Goal: Task Accomplishment & Management: Use online tool/utility

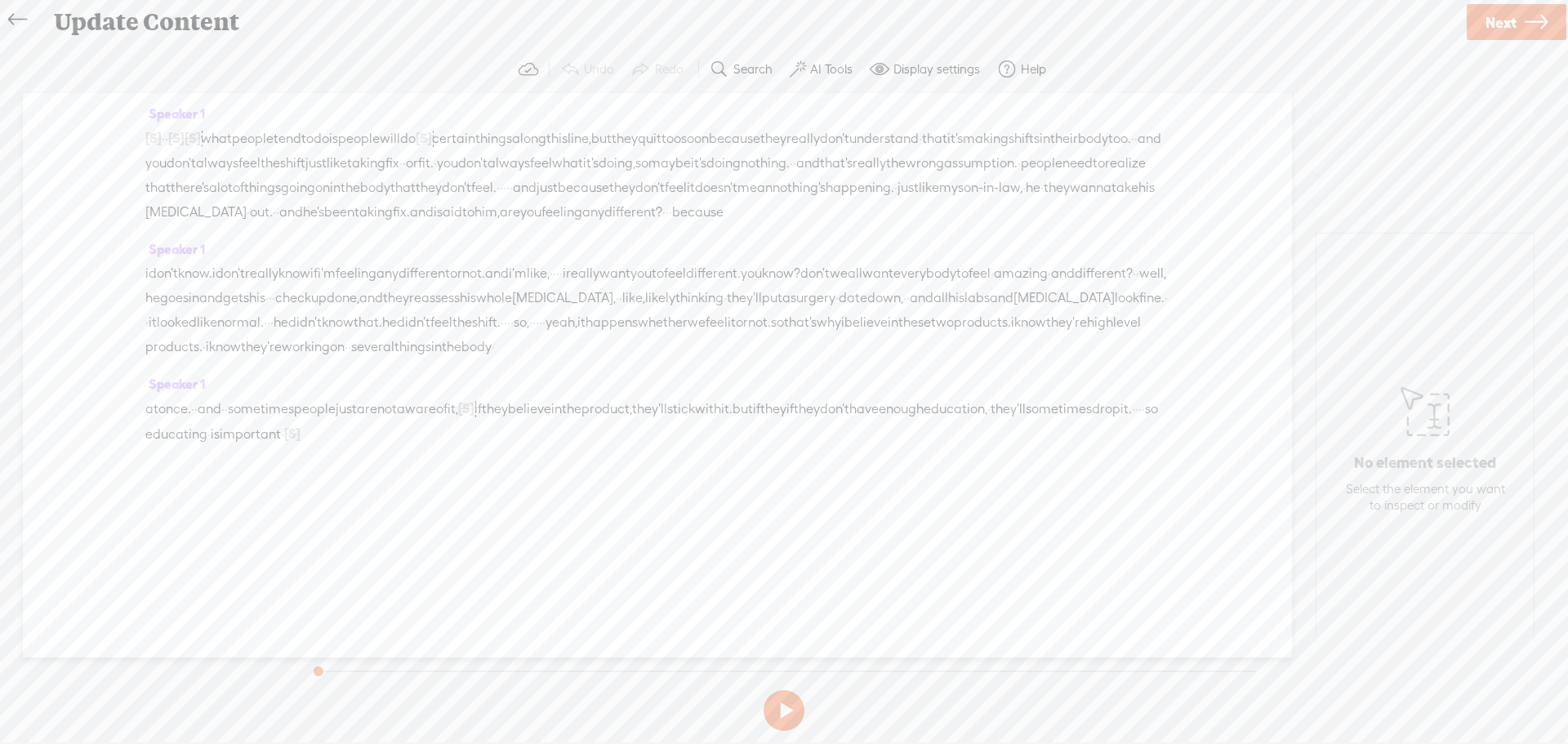
click at [13, 20] on icon at bounding box center [17, 20] width 19 height 37
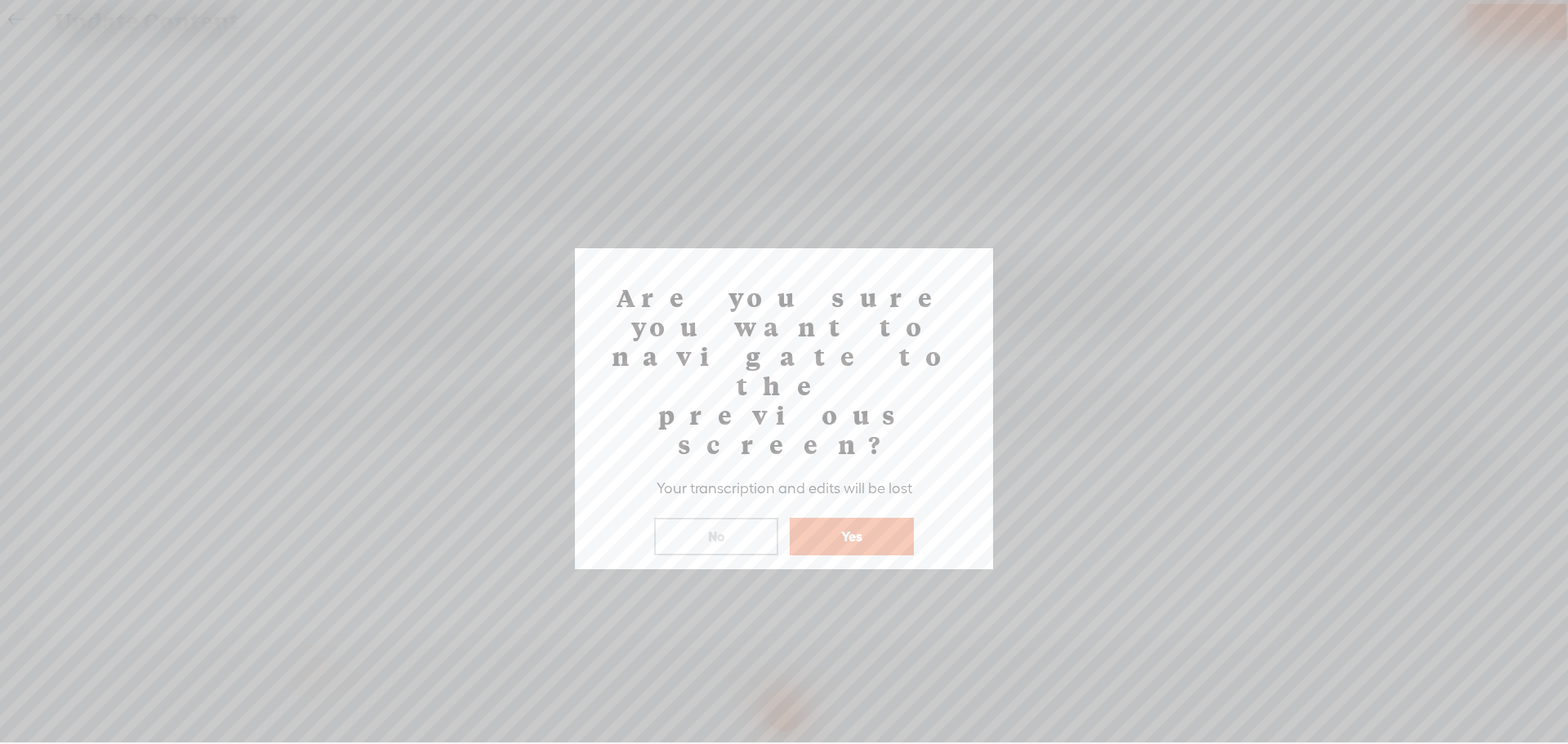
click at [742, 518] on button "No" at bounding box center [716, 536] width 124 height 37
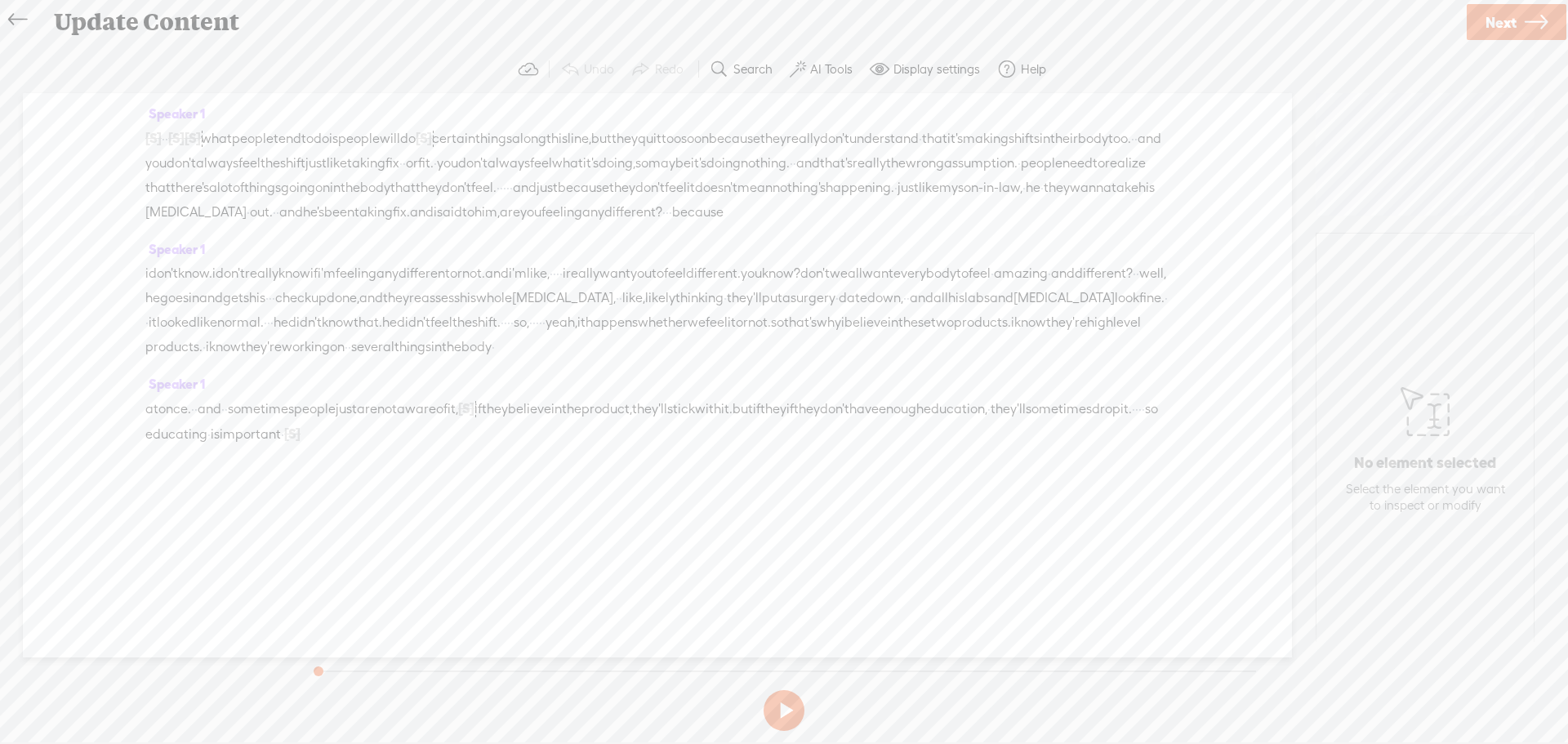
click at [1514, 15] on span "Next" at bounding box center [1501, 23] width 31 height 42
drag, startPoint x: 1510, startPoint y: 18, endPoint x: 1297, endPoint y: 117, distance: 234.9
click at [1509, 19] on span "Finish" at bounding box center [1508, 23] width 37 height 42
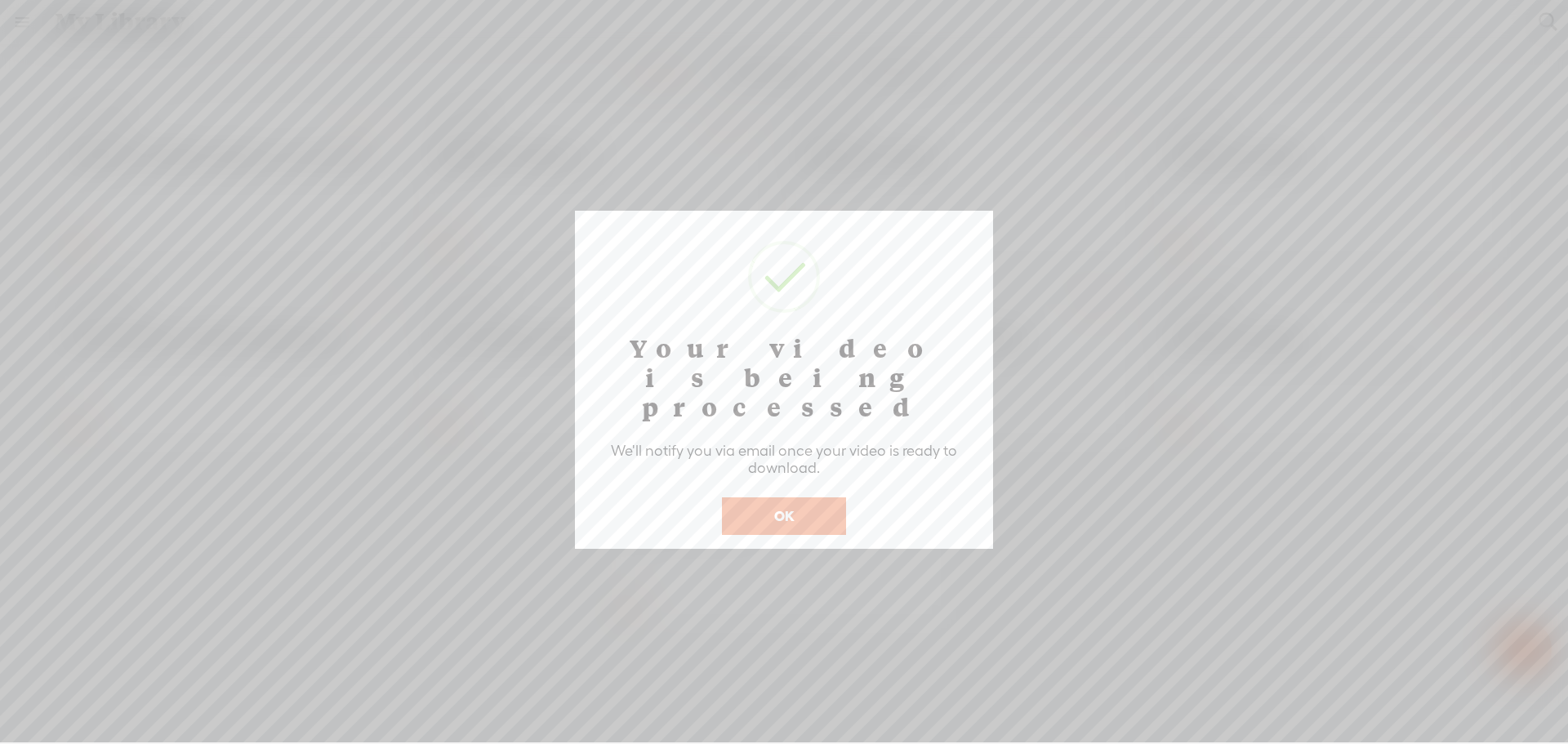
click at [804, 497] on button "OK" at bounding box center [784, 515] width 124 height 37
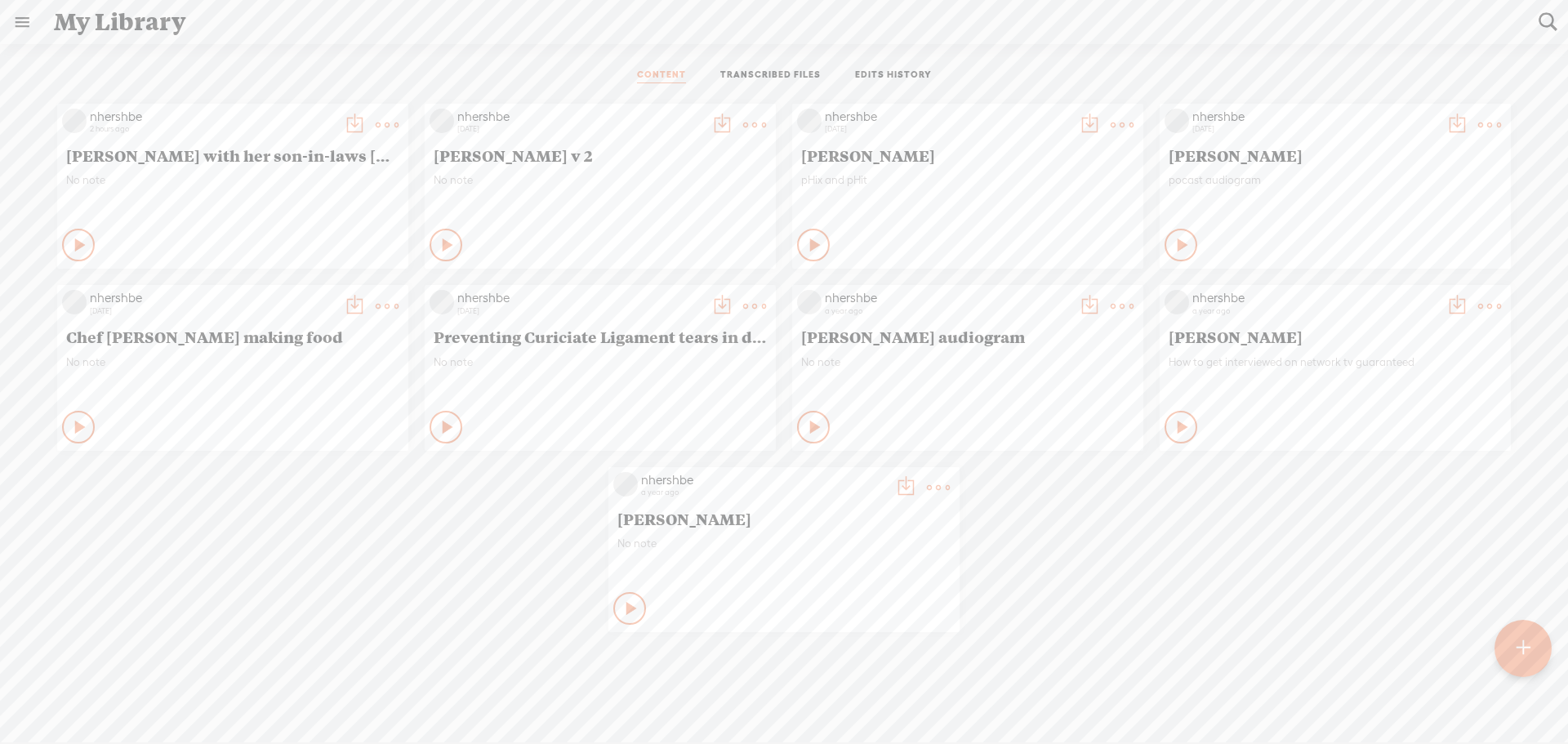
click at [1525, 659] on t at bounding box center [1524, 649] width 14 height 36
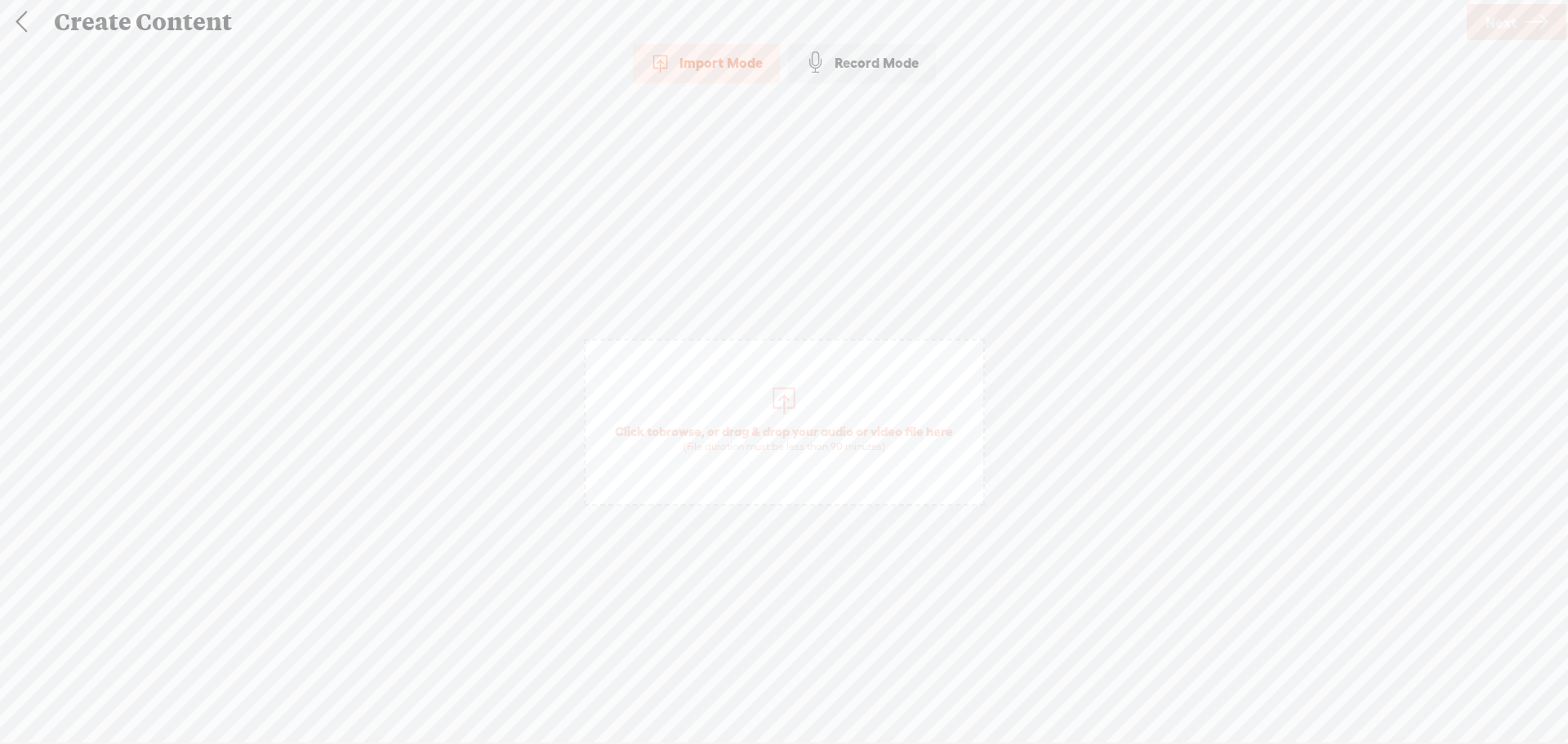
click at [698, 59] on div "Import Mode" at bounding box center [707, 63] width 147 height 41
click at [1505, 15] on span "Next" at bounding box center [1501, 23] width 31 height 42
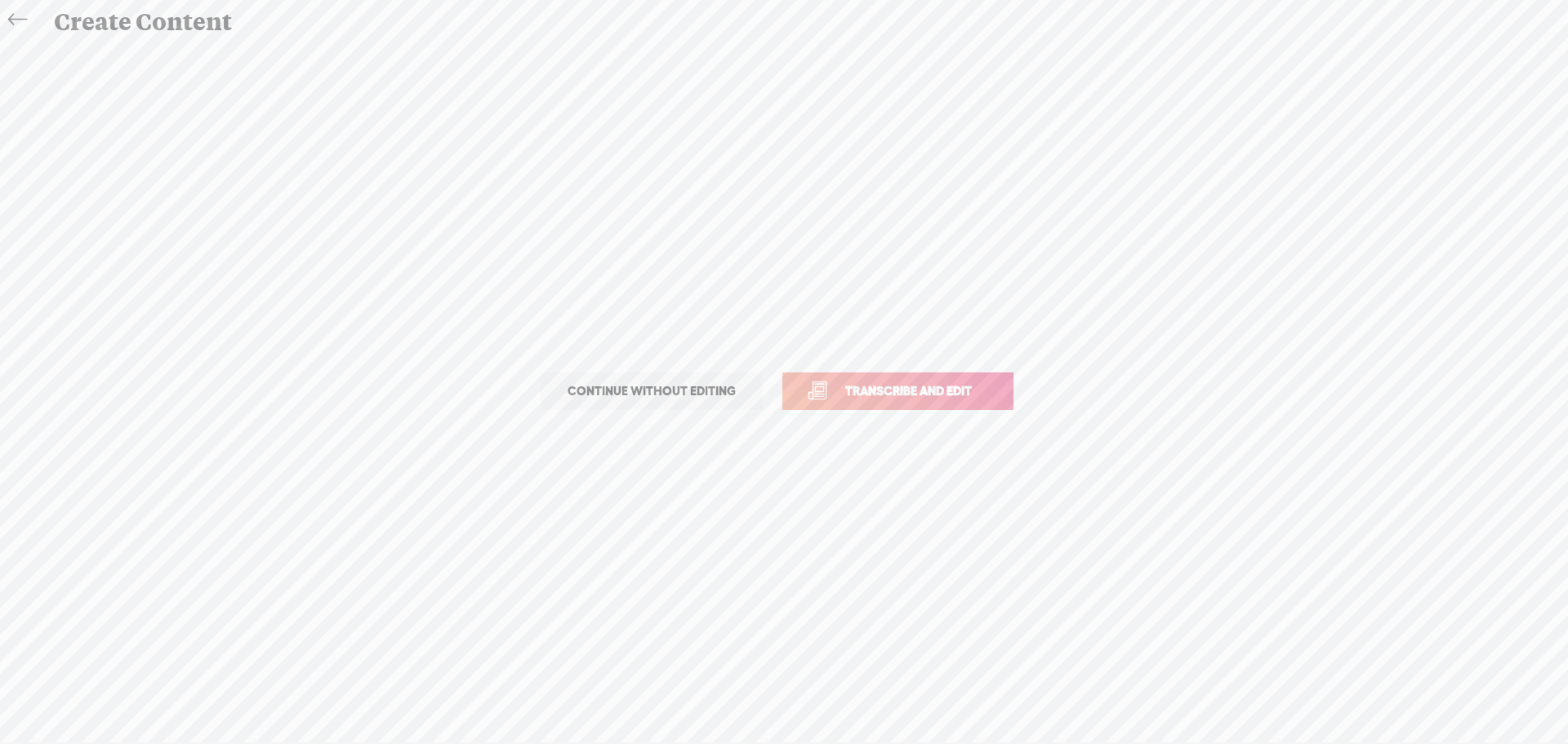
click at [860, 387] on span "Transcribe and edit" at bounding box center [908, 390] width 161 height 19
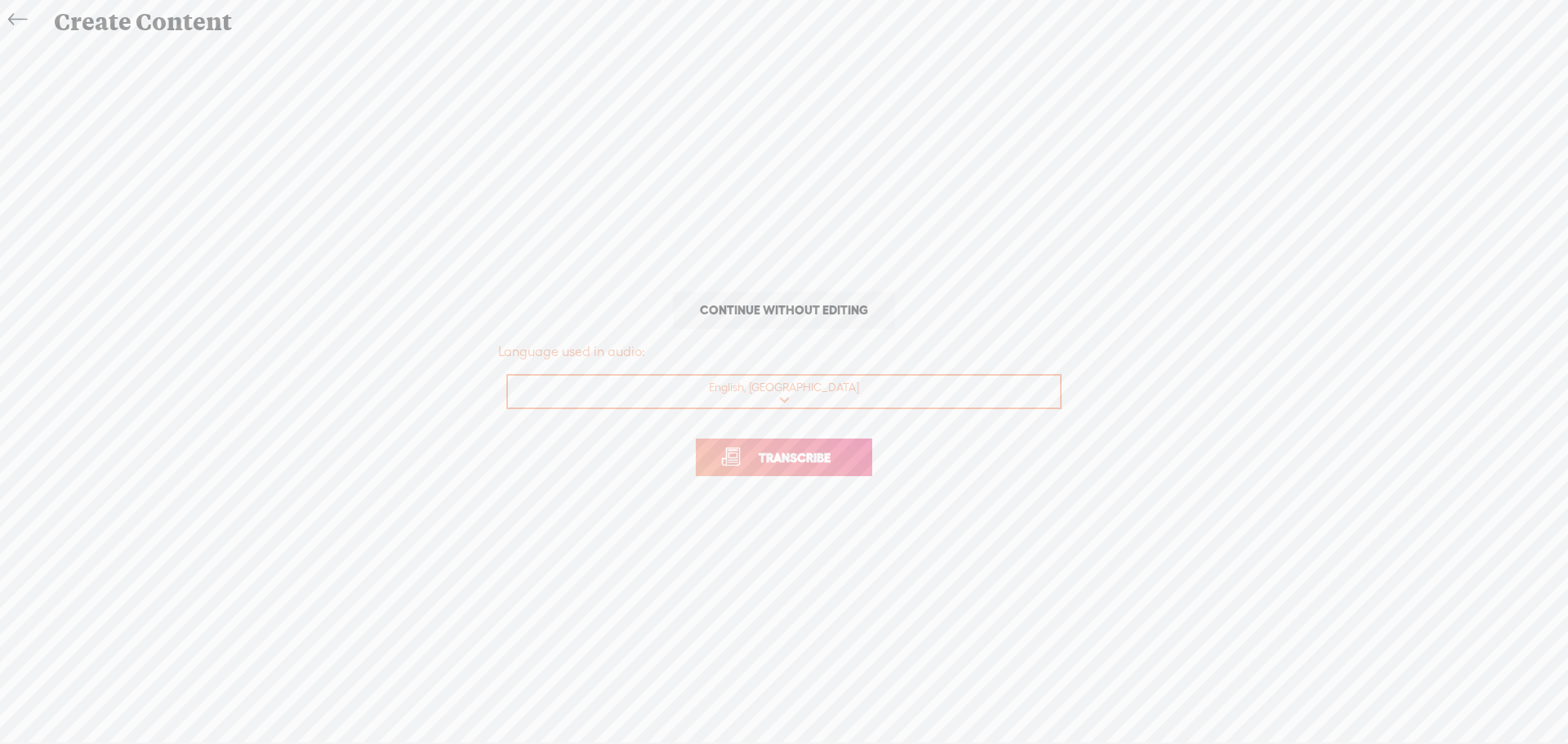
click at [798, 460] on span "Transcribe" at bounding box center [794, 457] width 106 height 19
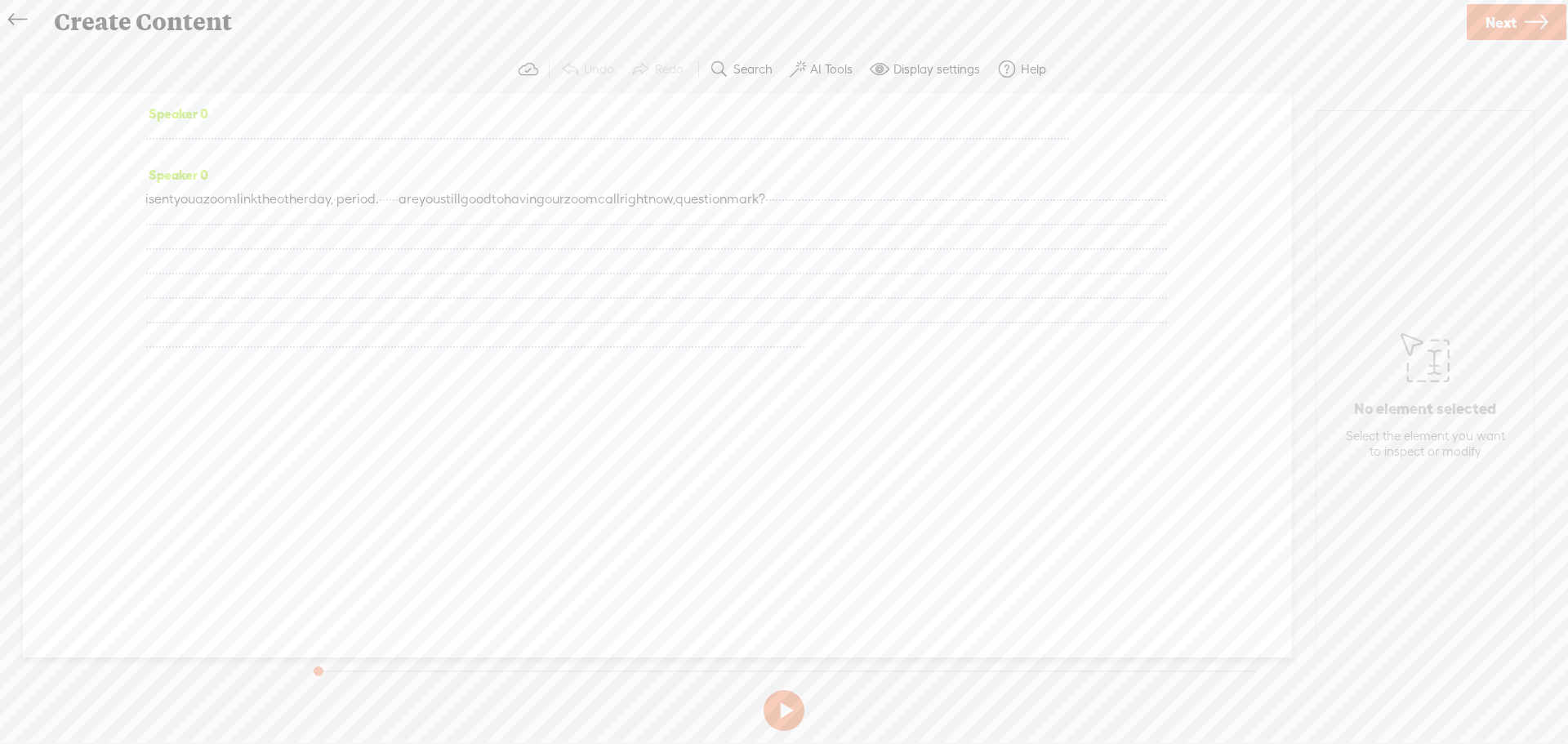
click at [18, 22] on icon at bounding box center [17, 20] width 19 height 37
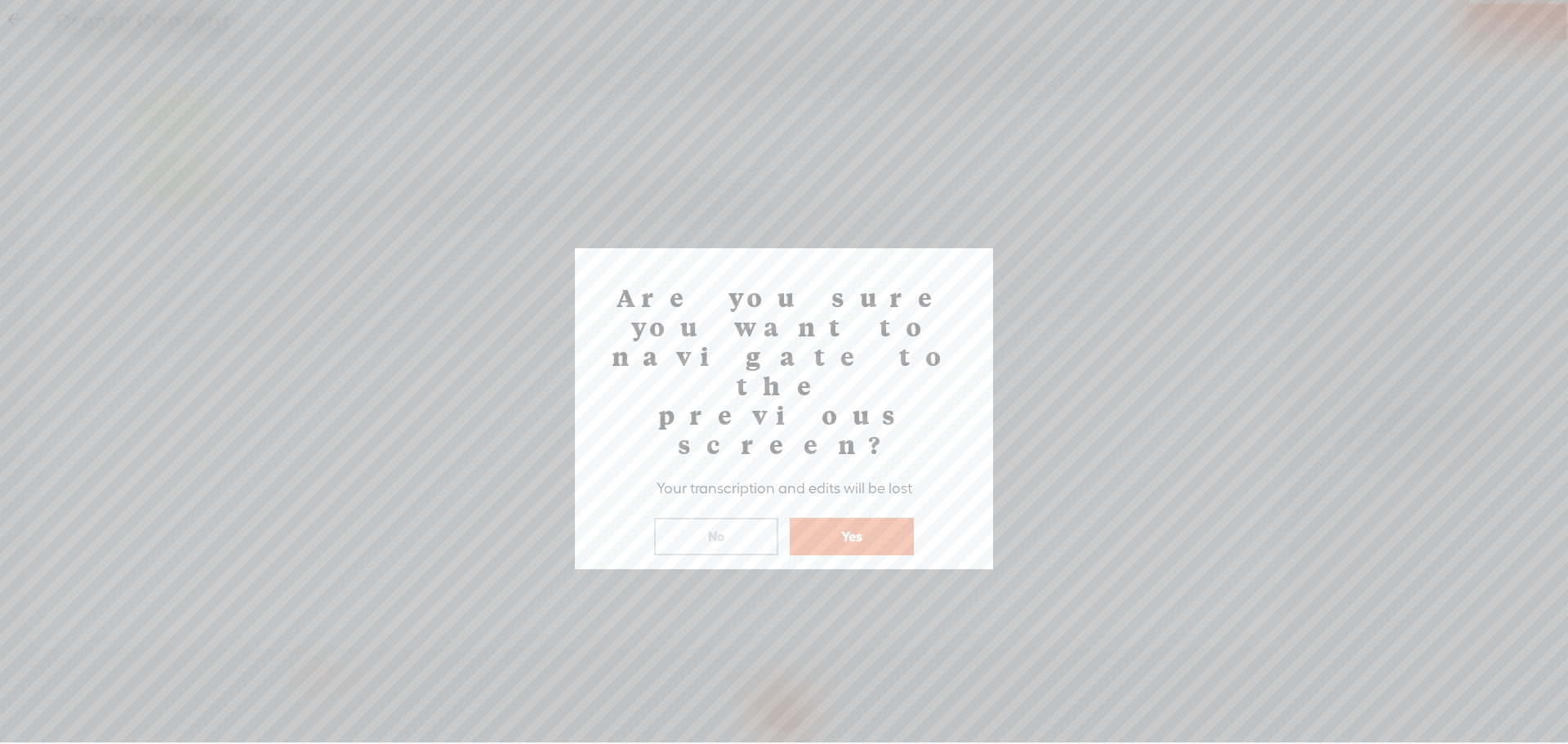
click at [866, 518] on button "Yes" at bounding box center [851, 536] width 124 height 37
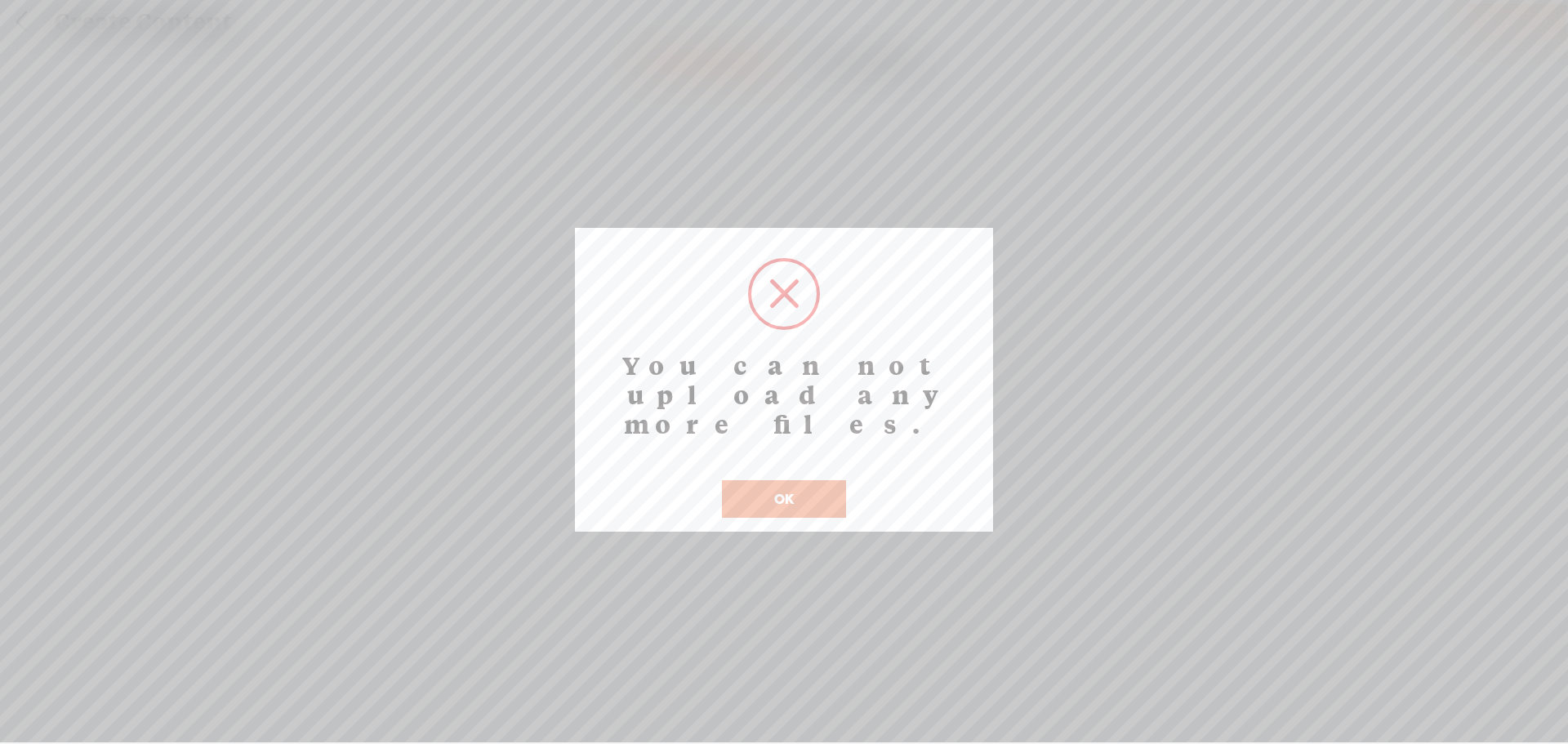
click at [781, 480] on button "OK" at bounding box center [784, 498] width 124 height 37
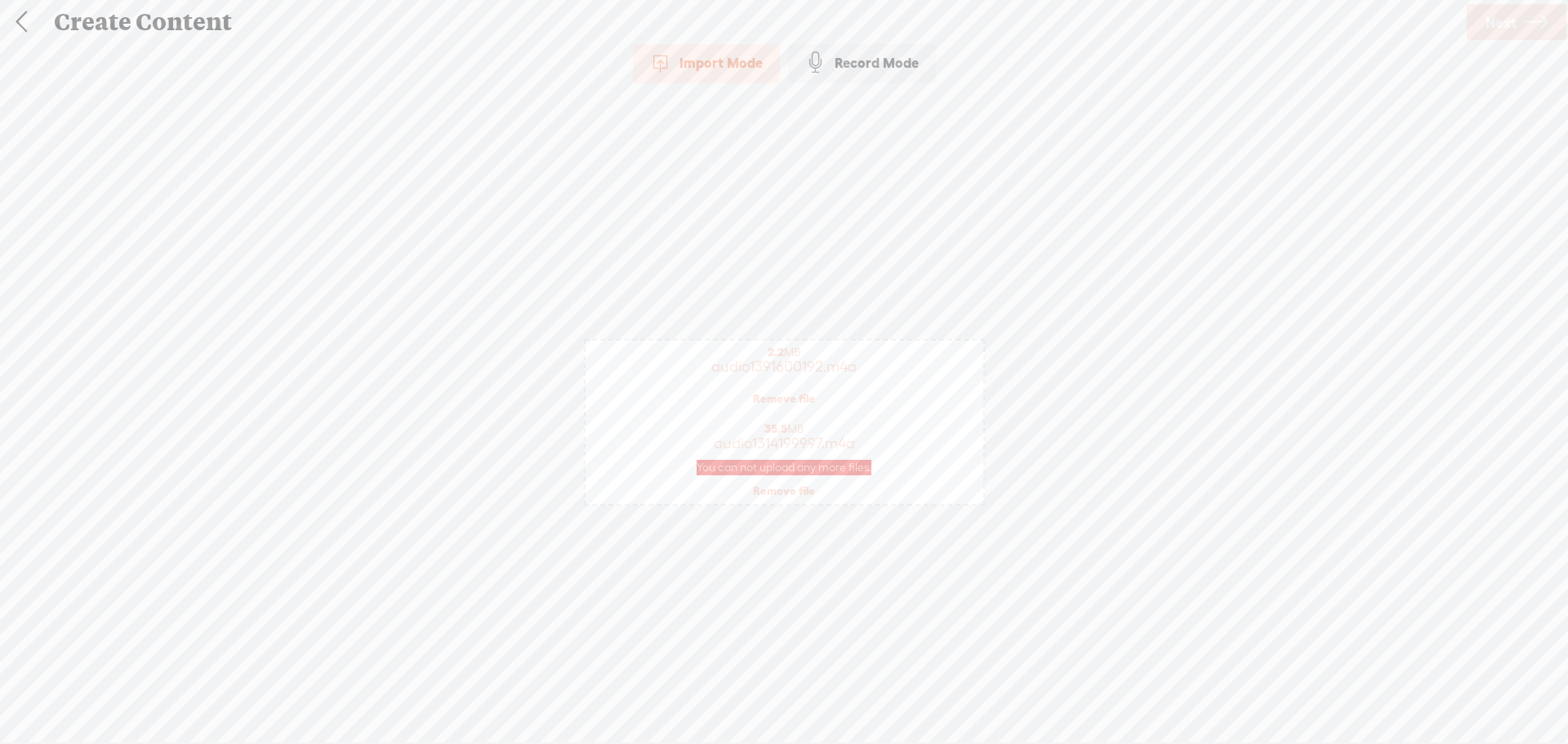
click at [741, 54] on div "Import Mode" at bounding box center [707, 63] width 147 height 41
click at [19, 29] on link at bounding box center [21, 22] width 41 height 43
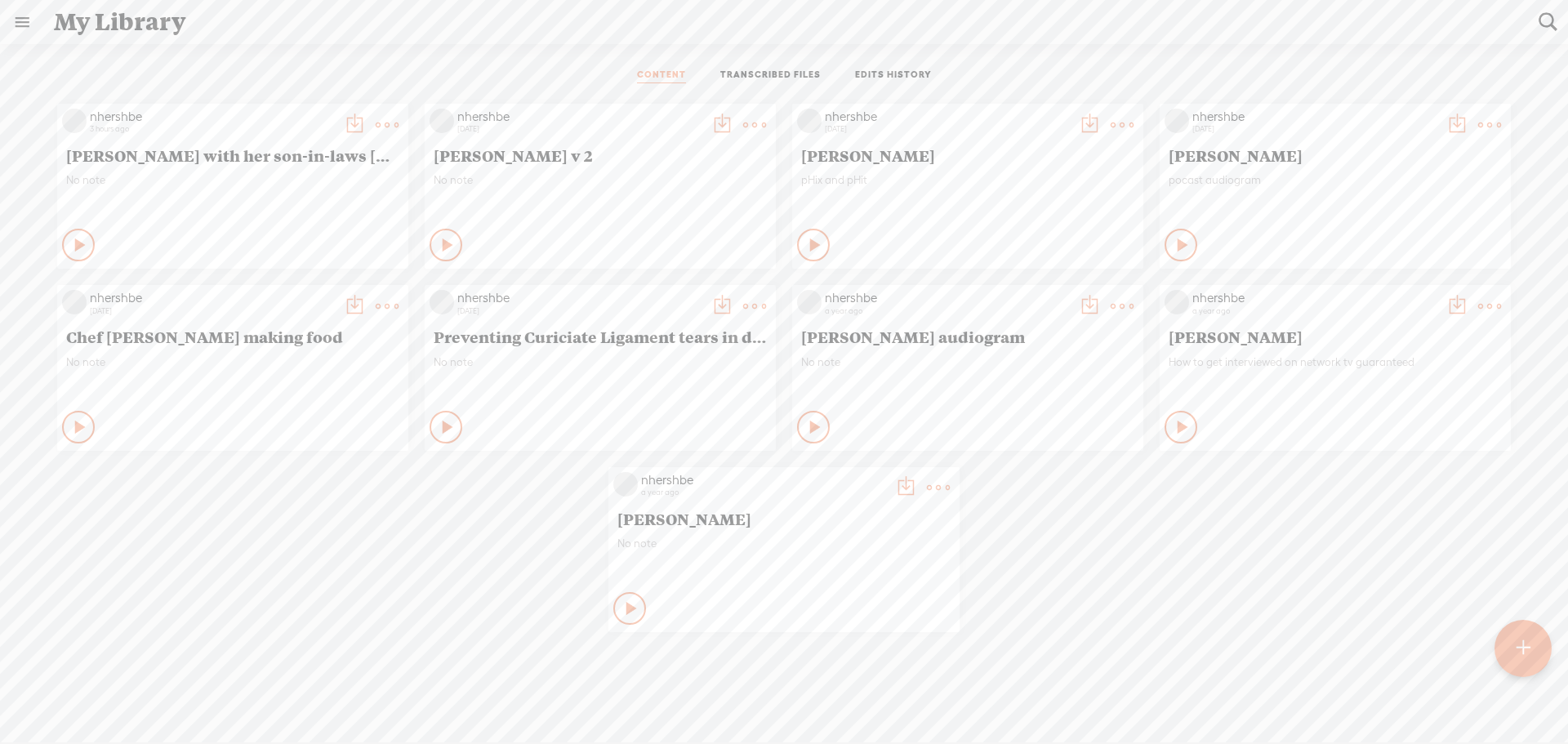
click at [1526, 651] on t at bounding box center [1524, 649] width 14 height 36
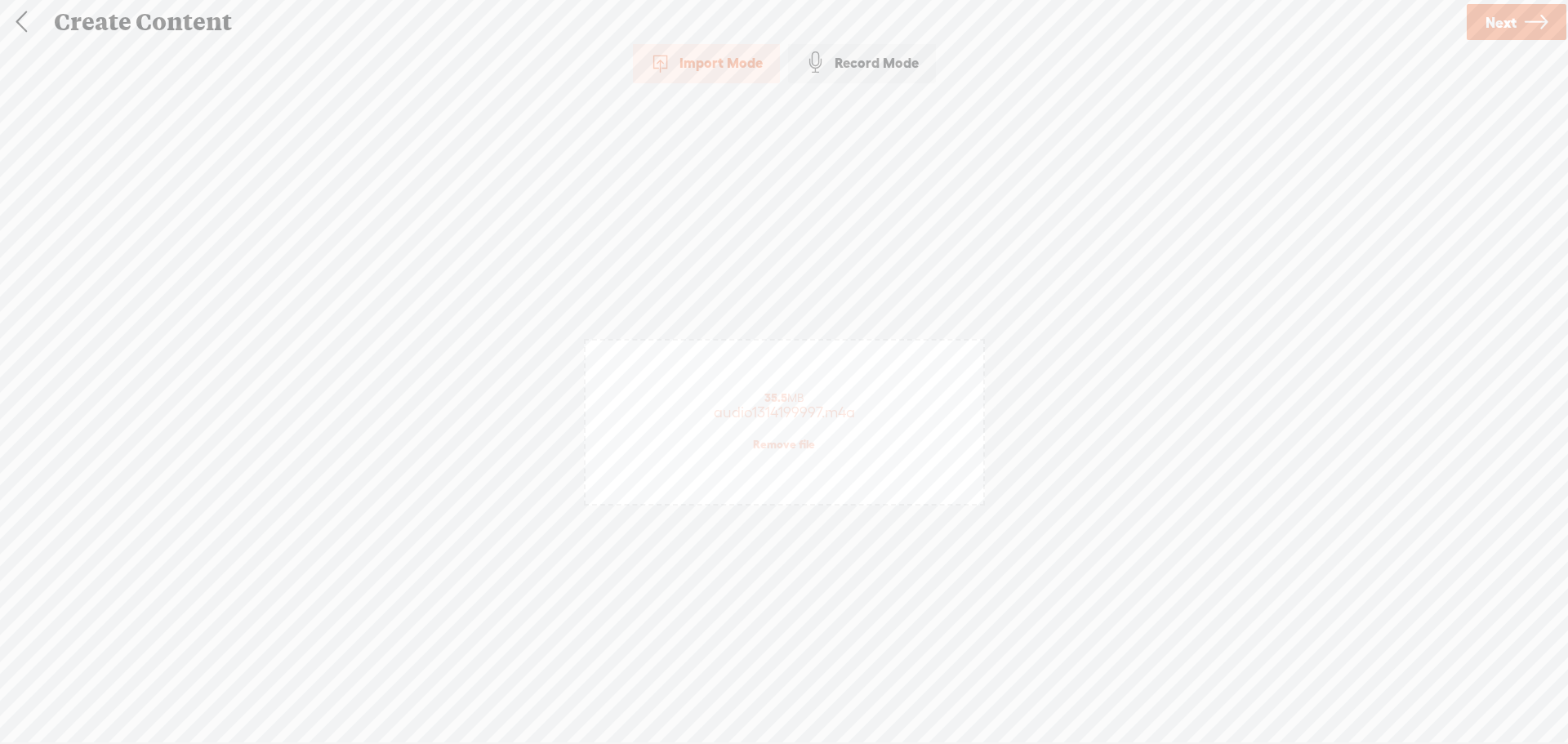
click at [1529, 22] on icon at bounding box center [1536, 23] width 23 height 42
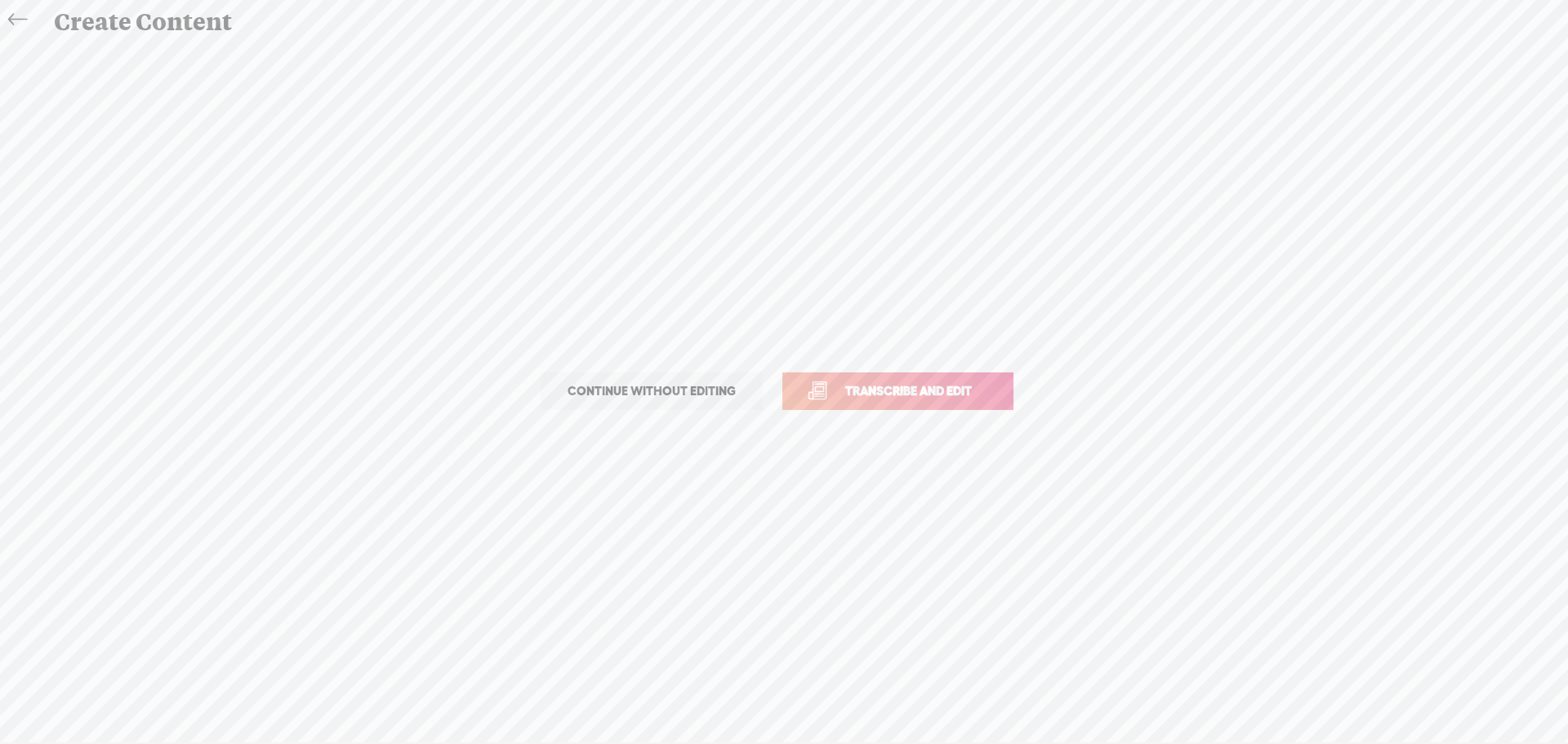
click at [876, 384] on span "Transcribe and edit" at bounding box center [908, 390] width 161 height 19
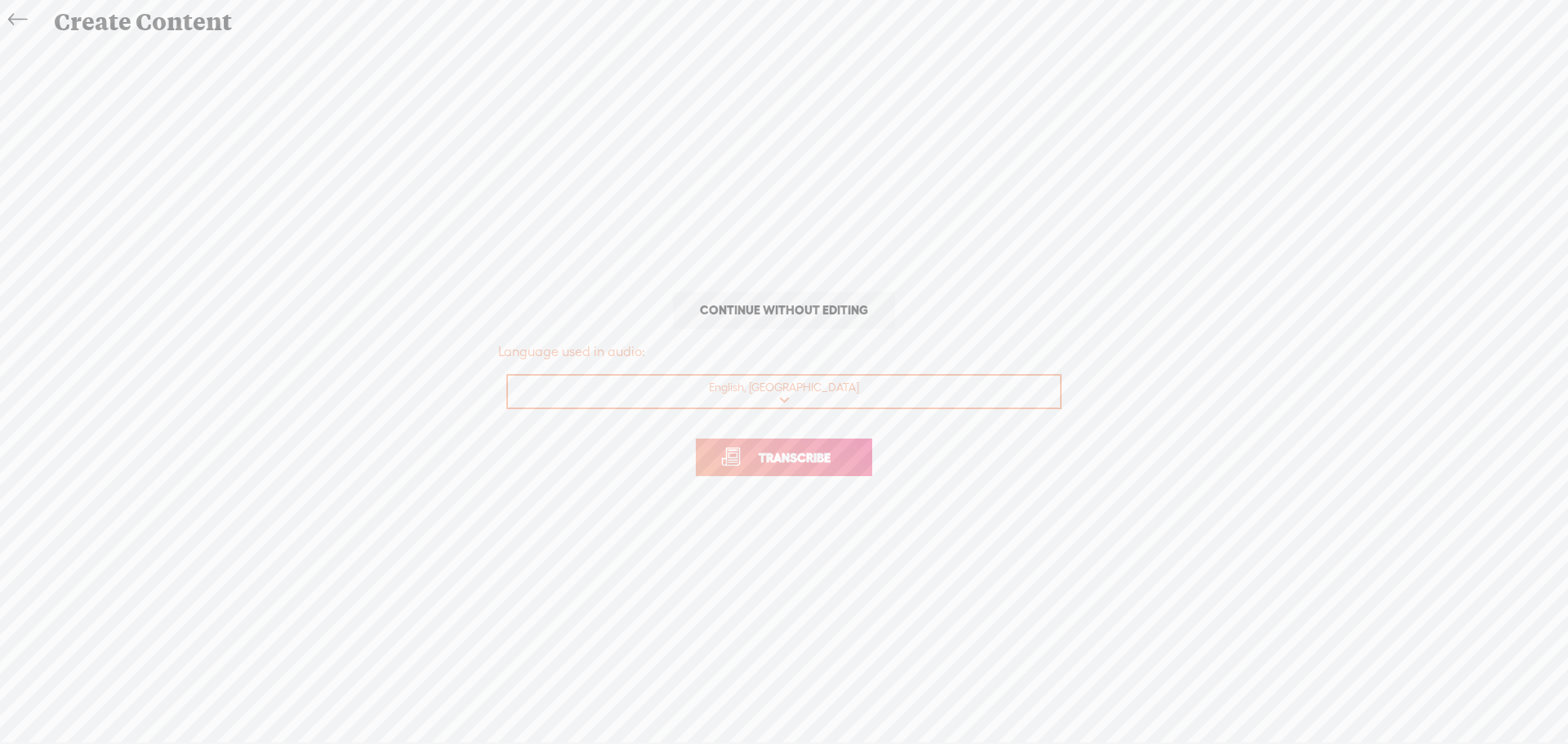
drag, startPoint x: 802, startPoint y: 450, endPoint x: 814, endPoint y: 445, distance: 13.0
click at [799, 454] on span "Transcribe" at bounding box center [794, 457] width 106 height 19
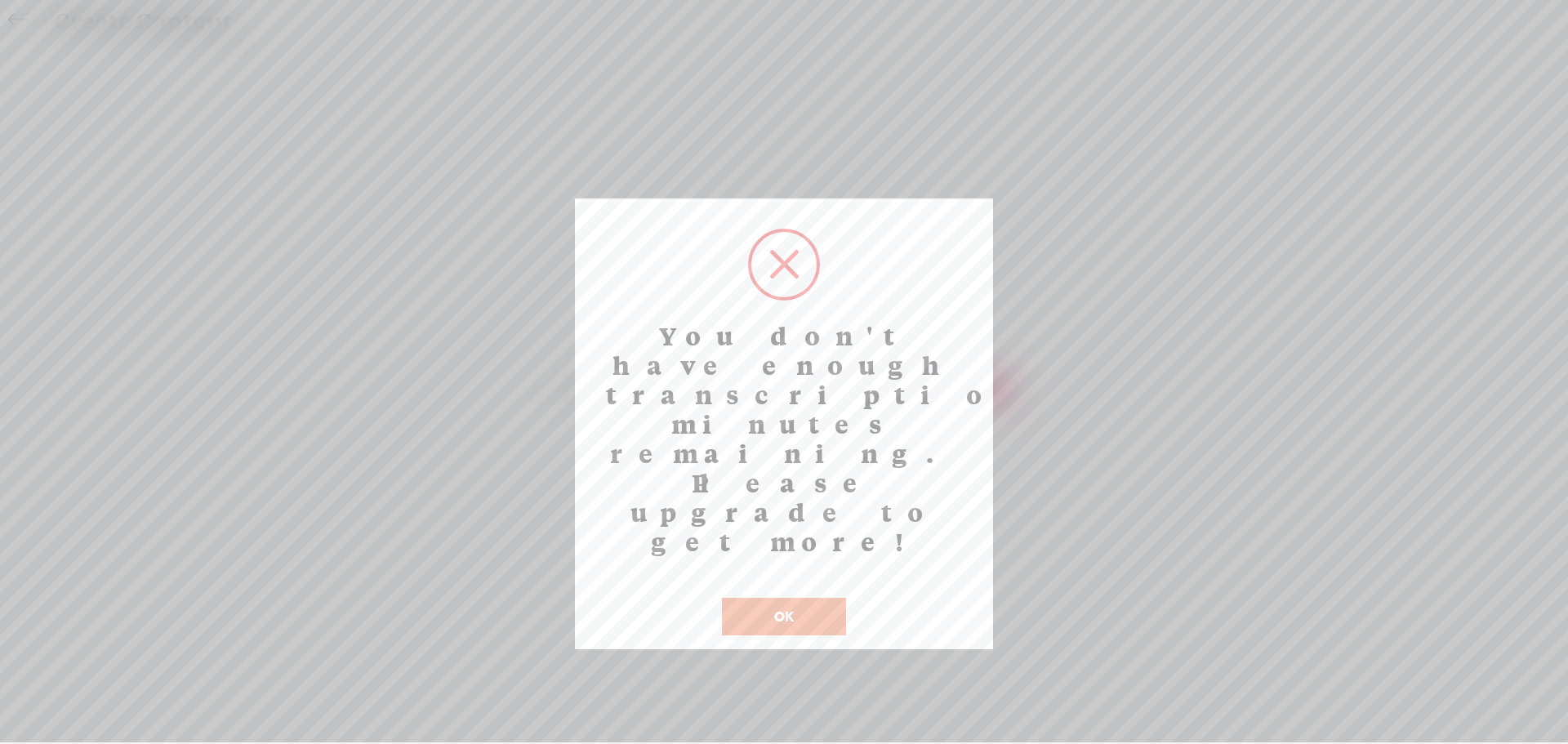
click at [794, 598] on button "OK" at bounding box center [784, 616] width 124 height 37
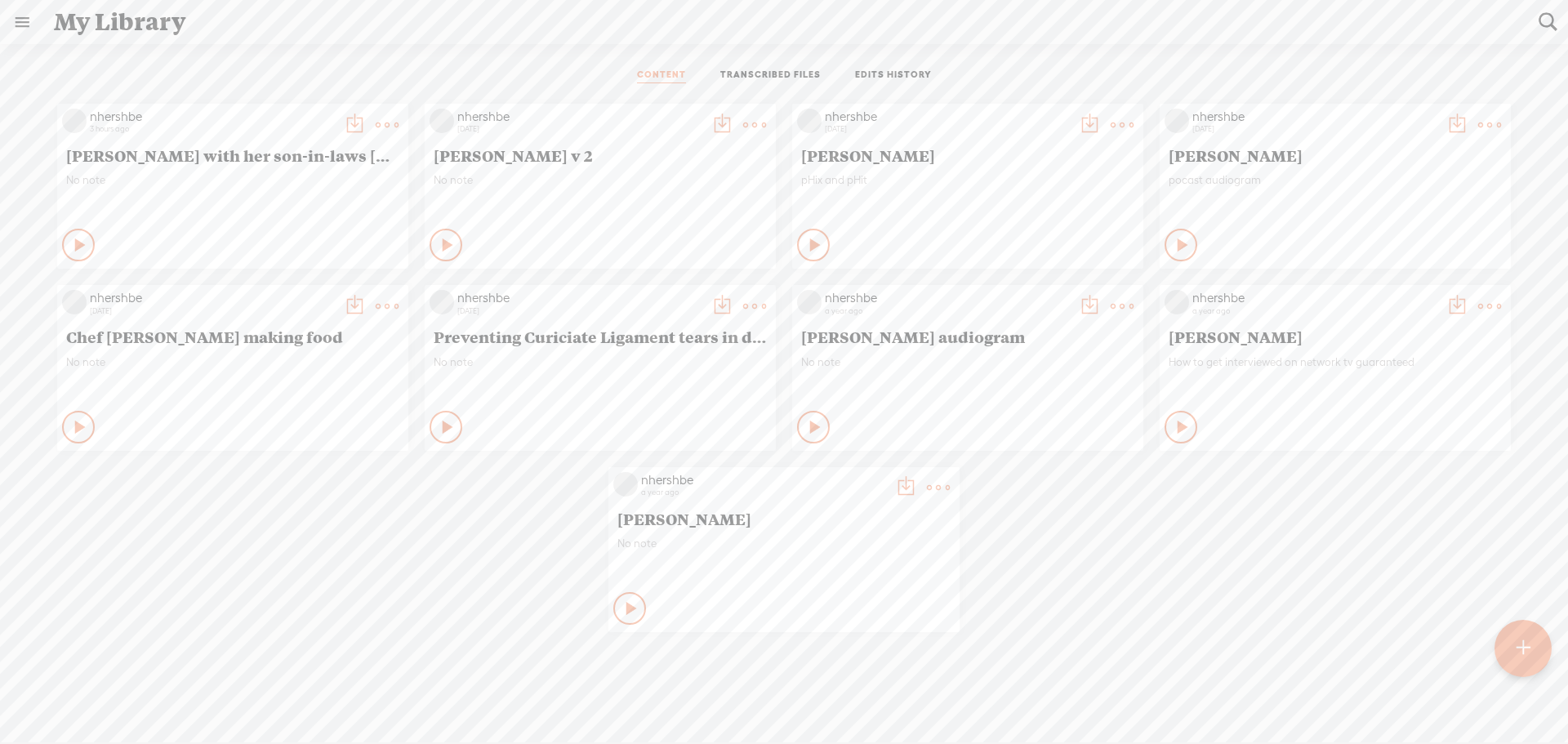
click at [743, 301] on t at bounding box center [754, 306] width 23 height 23
click at [629, 546] on link "Delete" at bounding box center [671, 548] width 163 height 37
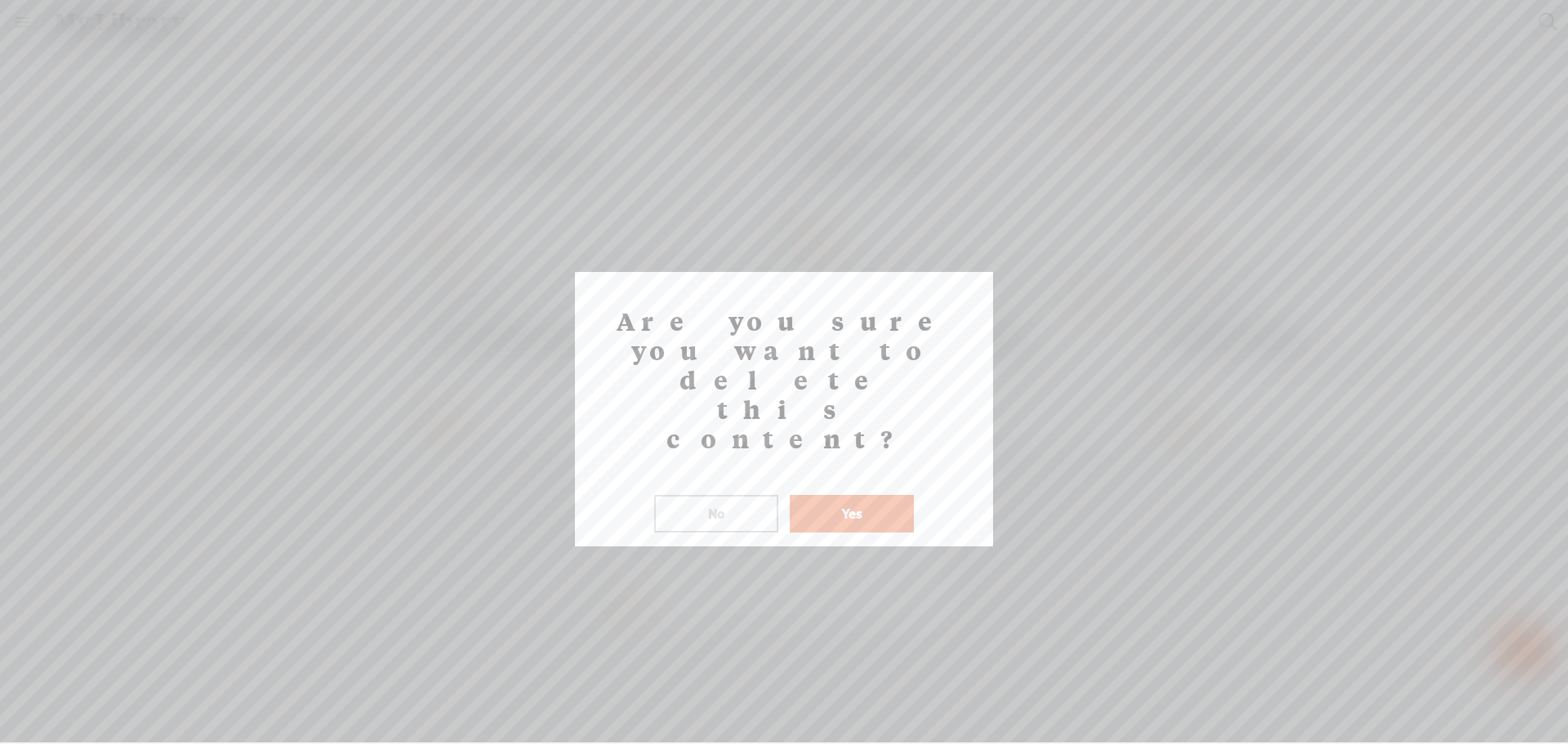
click at [819, 494] on button "Yes" at bounding box center [851, 513] width 124 height 37
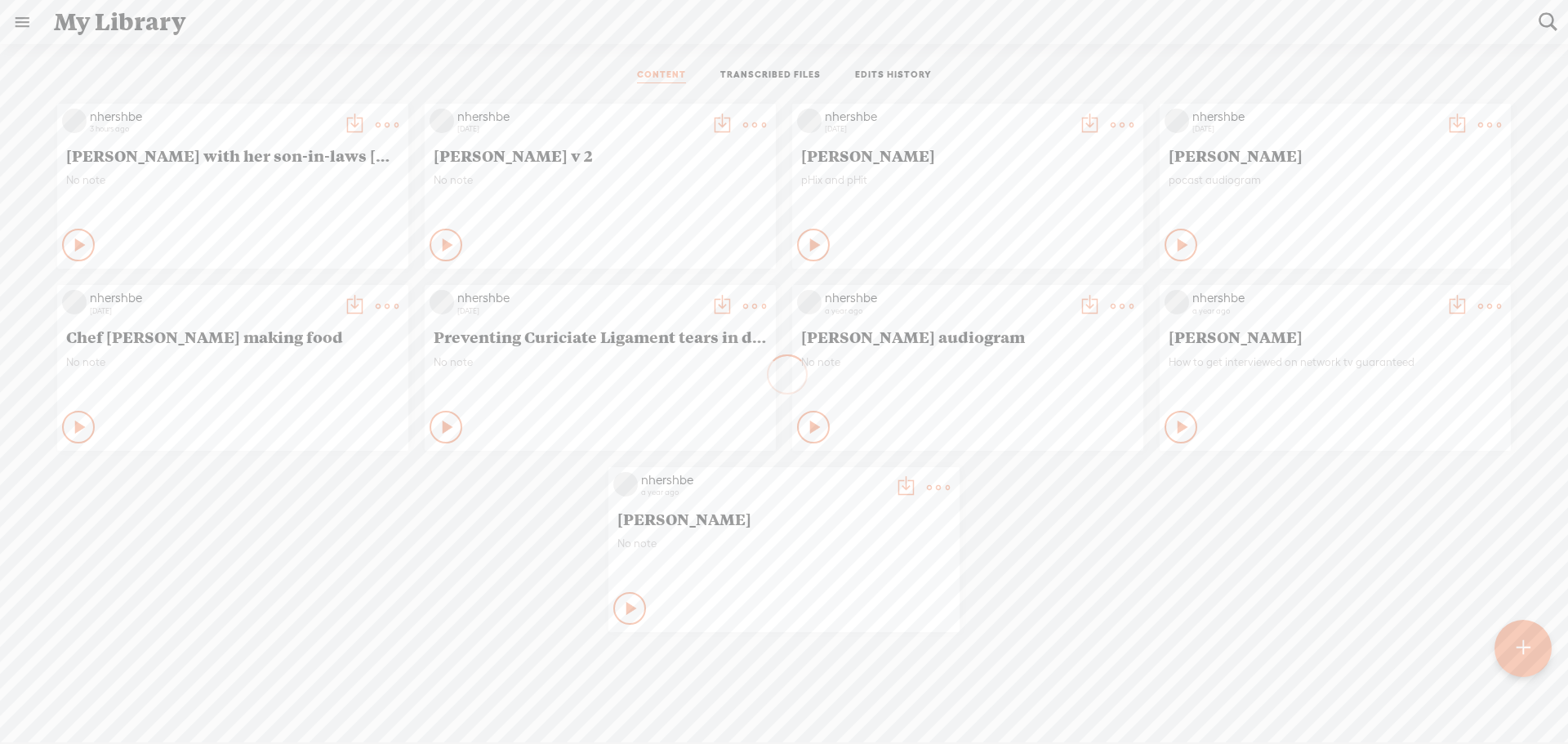
click at [1478, 121] on t at bounding box center [1489, 124] width 23 height 23
drag, startPoint x: 1366, startPoint y: 372, endPoint x: 1360, endPoint y: 365, distance: 9.2
click at [1366, 371] on link "Delete" at bounding box center [1406, 367] width 163 height 37
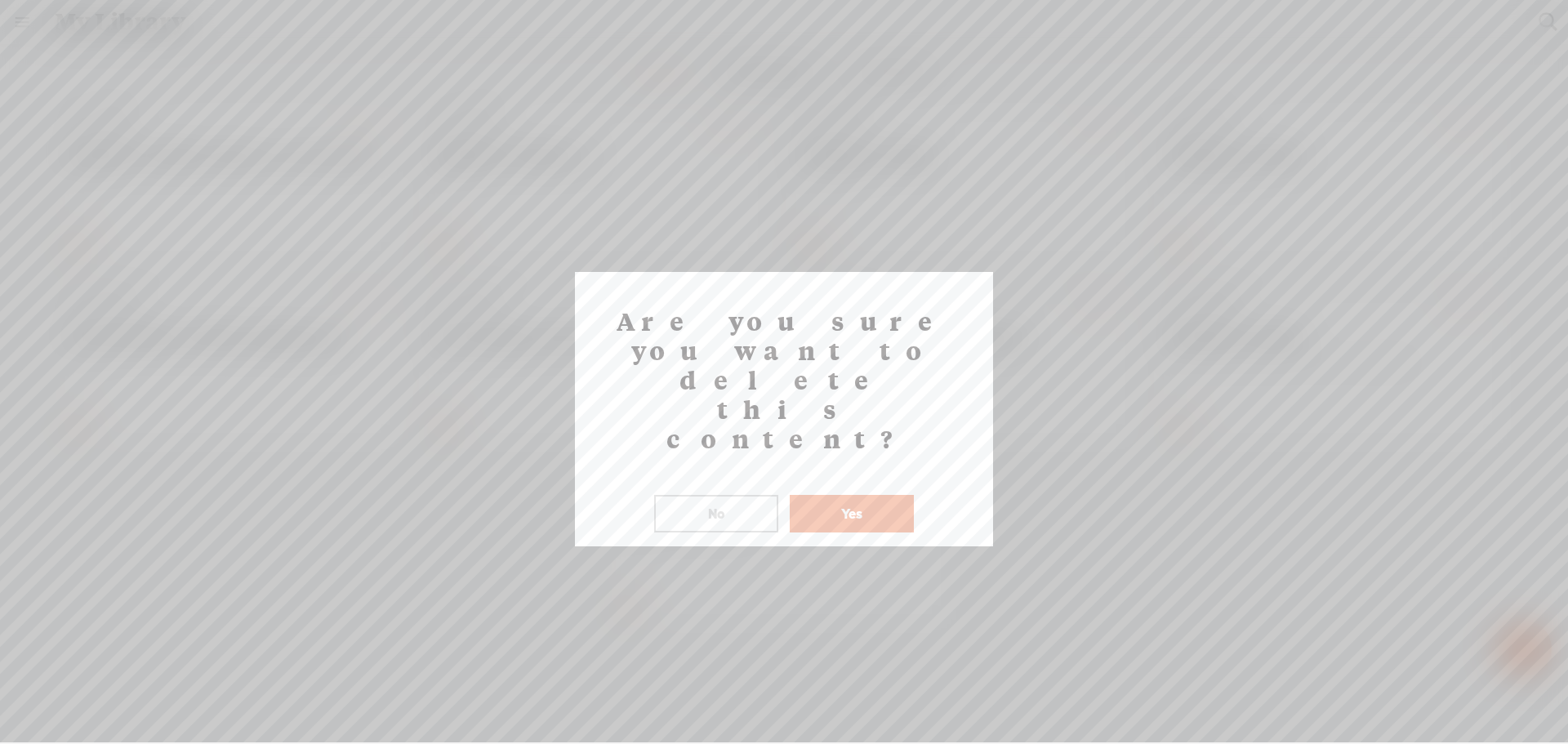
click at [868, 494] on button "Yes" at bounding box center [851, 513] width 124 height 37
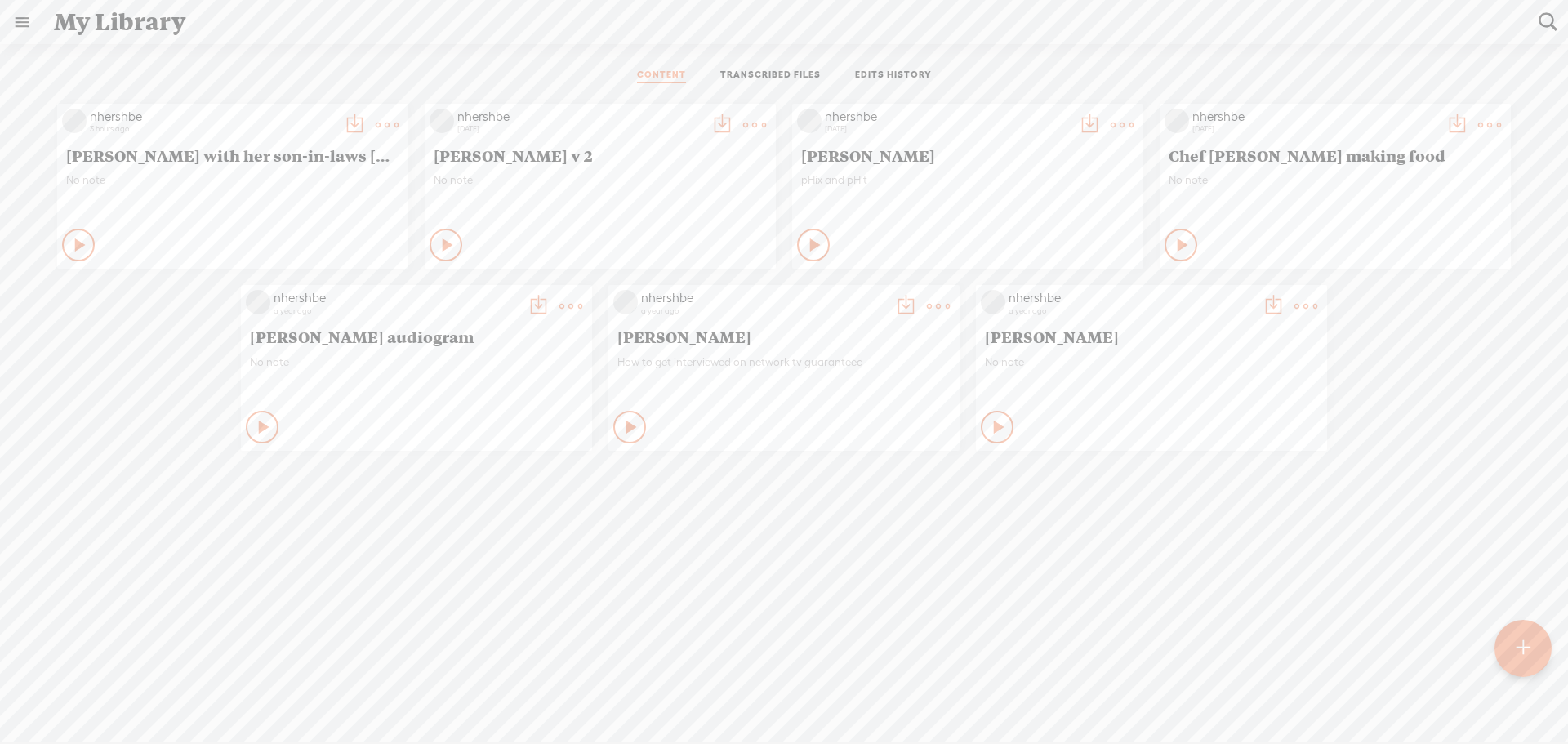
click at [1524, 637] on t at bounding box center [1524, 649] width 14 height 36
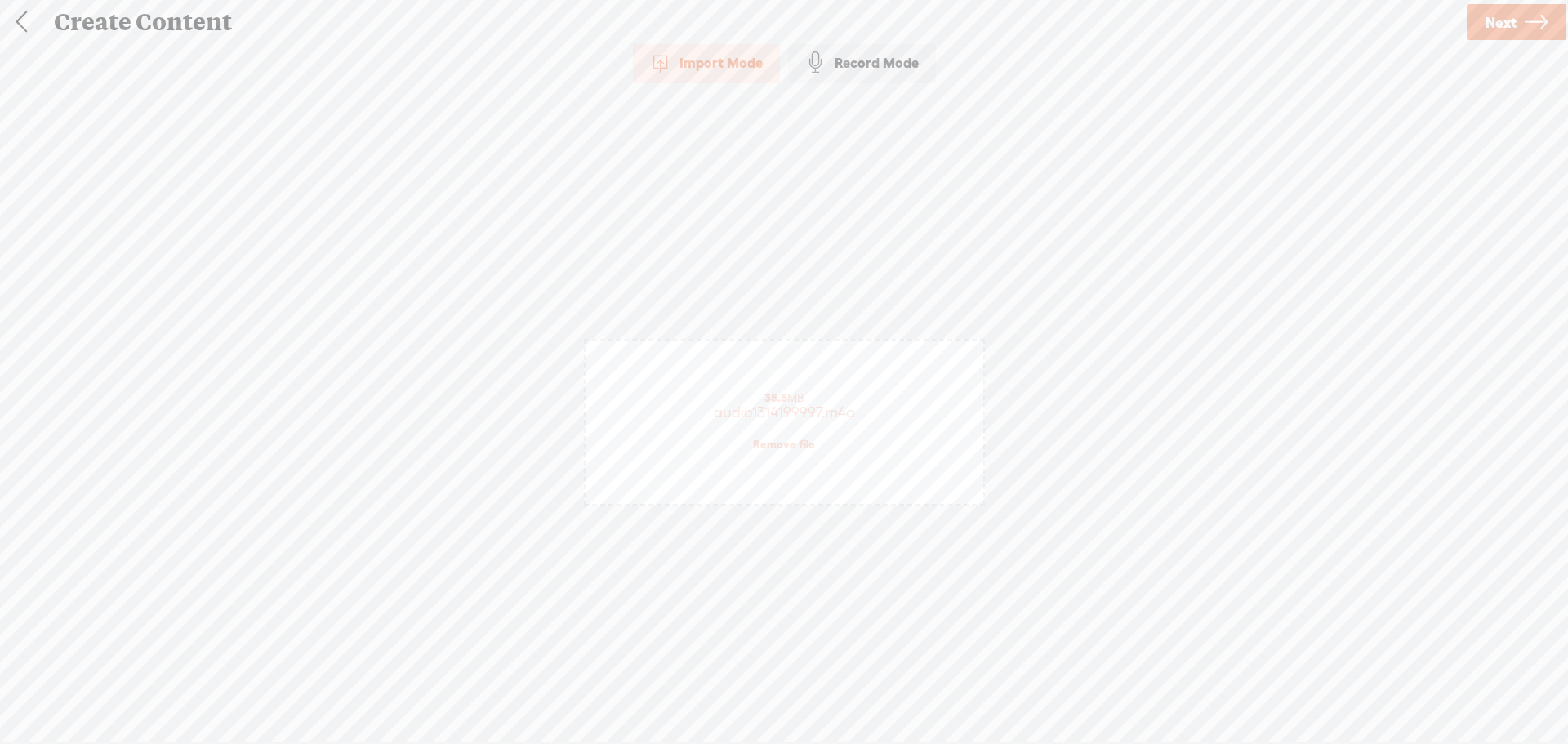
click at [1499, 15] on span "Next" at bounding box center [1501, 23] width 31 height 42
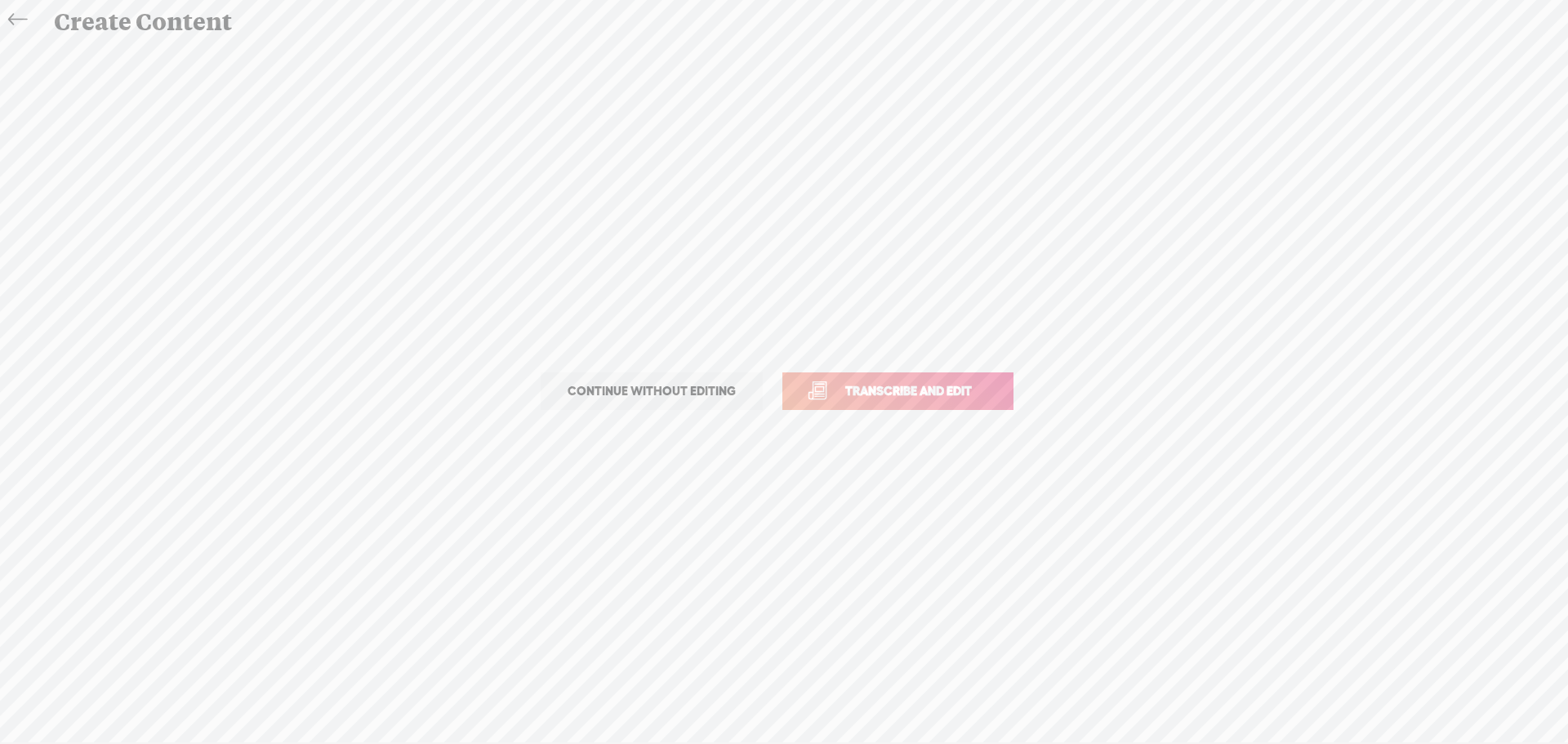
click at [891, 387] on span "Transcribe and edit" at bounding box center [908, 390] width 161 height 19
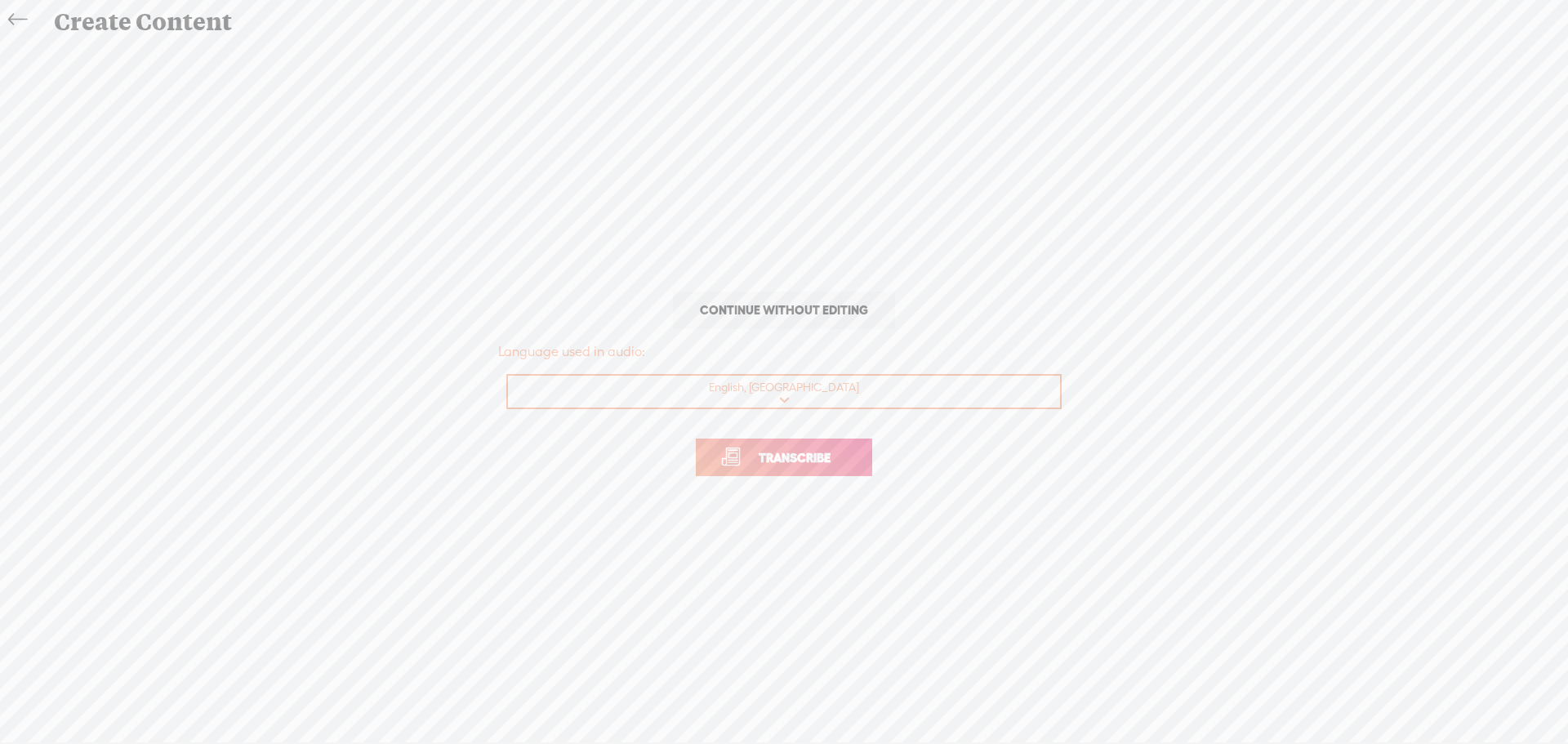
click at [830, 451] on span "Transcribe" at bounding box center [794, 457] width 106 height 19
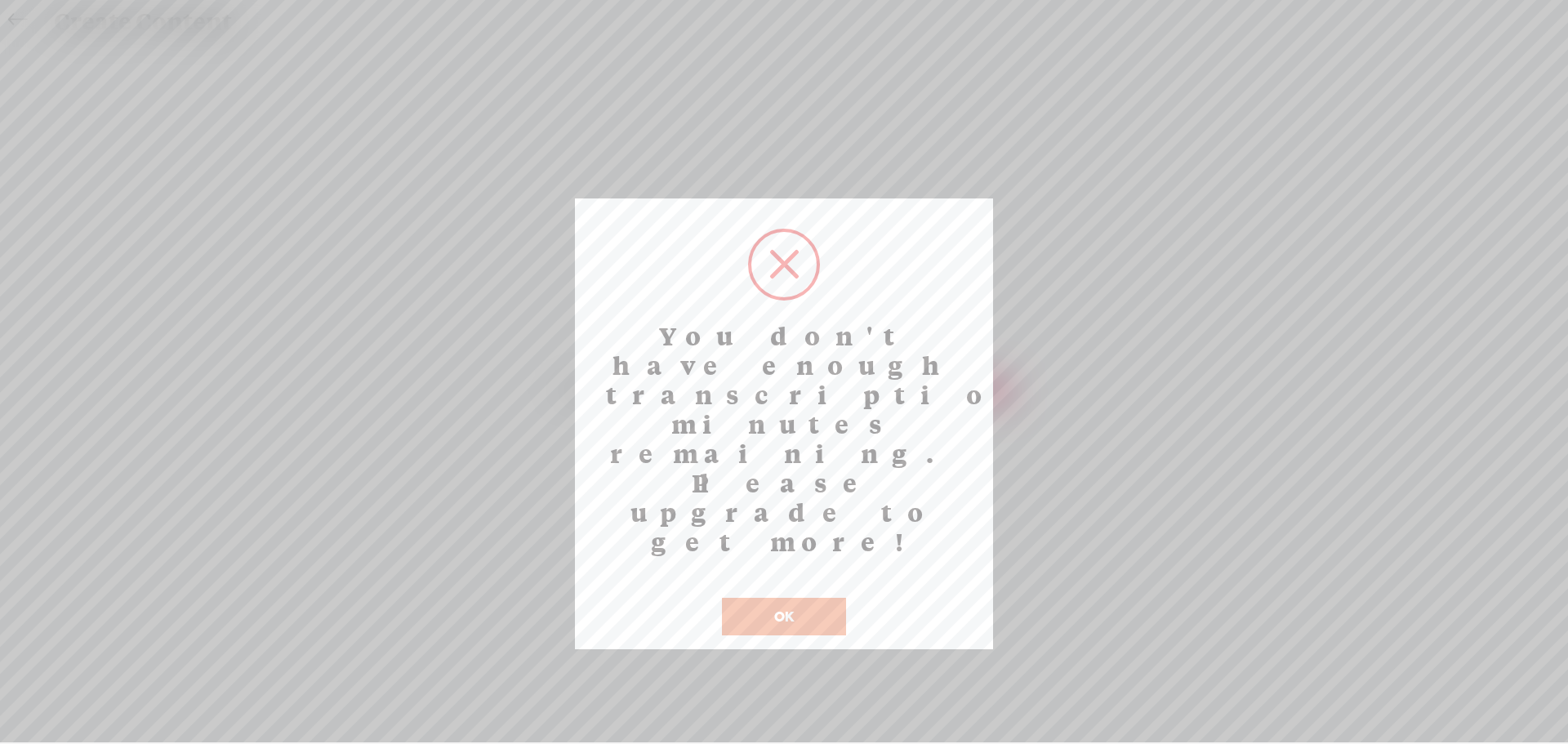
click at [792, 598] on button "OK" at bounding box center [784, 616] width 124 height 37
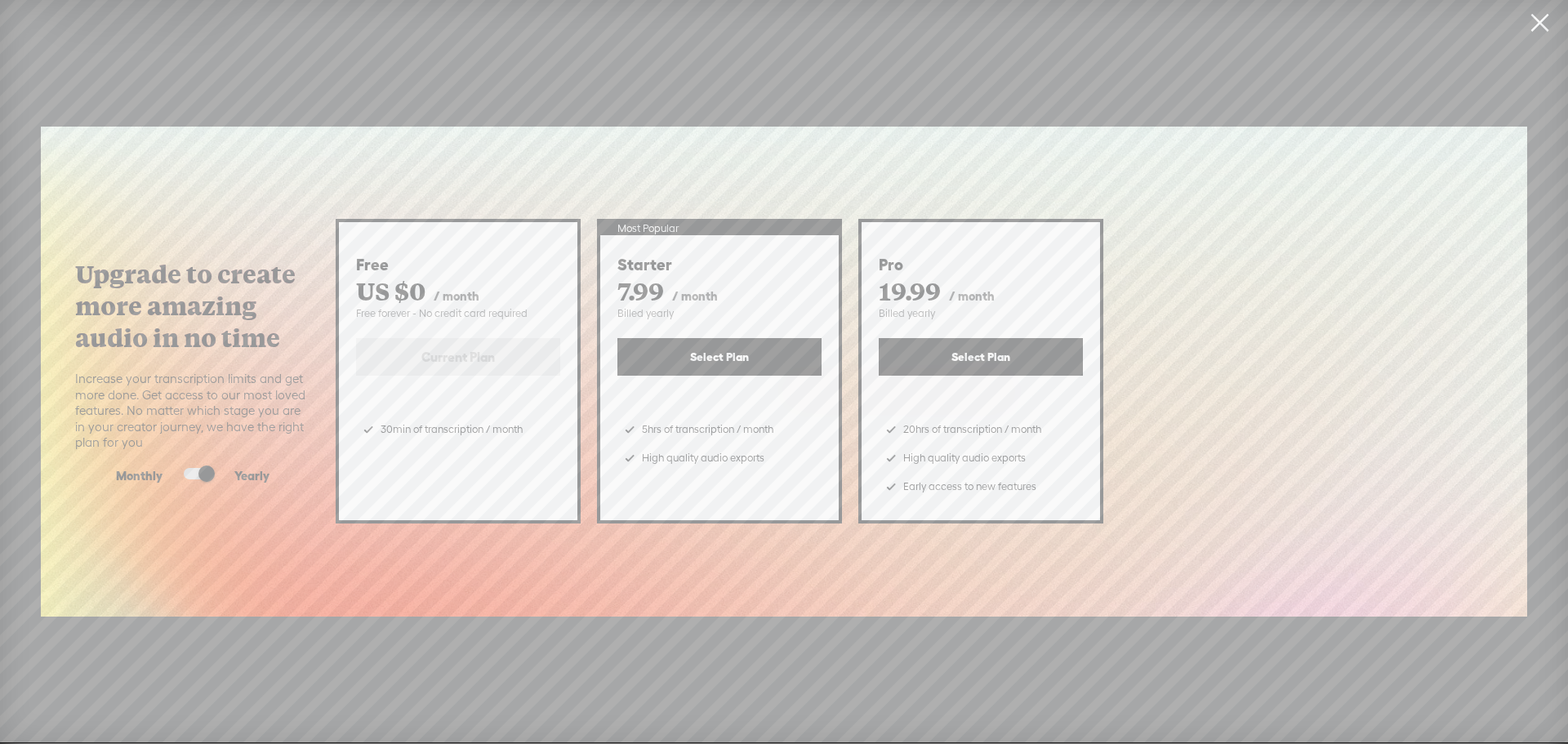
click at [1539, 20] on link at bounding box center [1539, 23] width 41 height 45
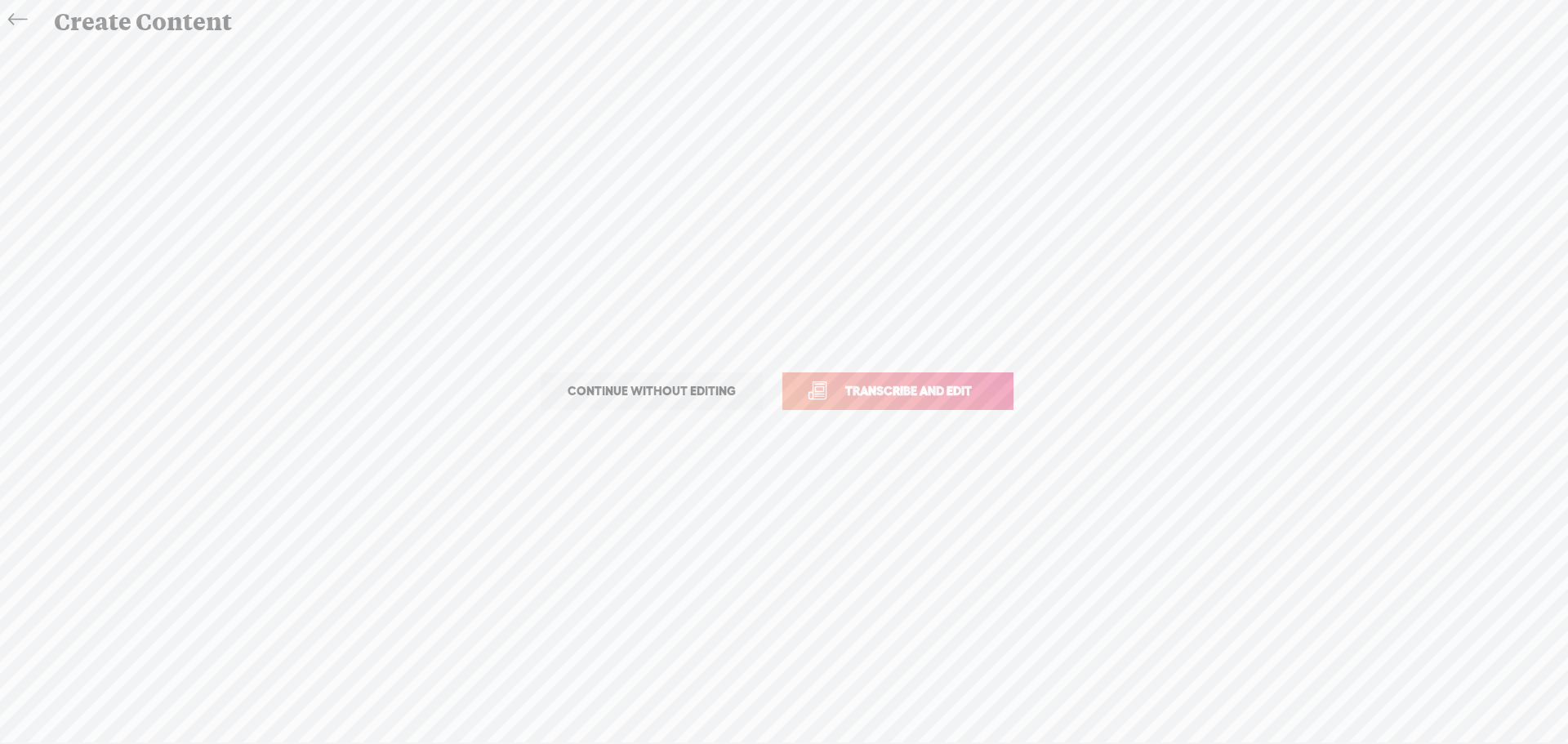
click at [665, 387] on span "Continue without editing" at bounding box center [652, 391] width 202 height 23
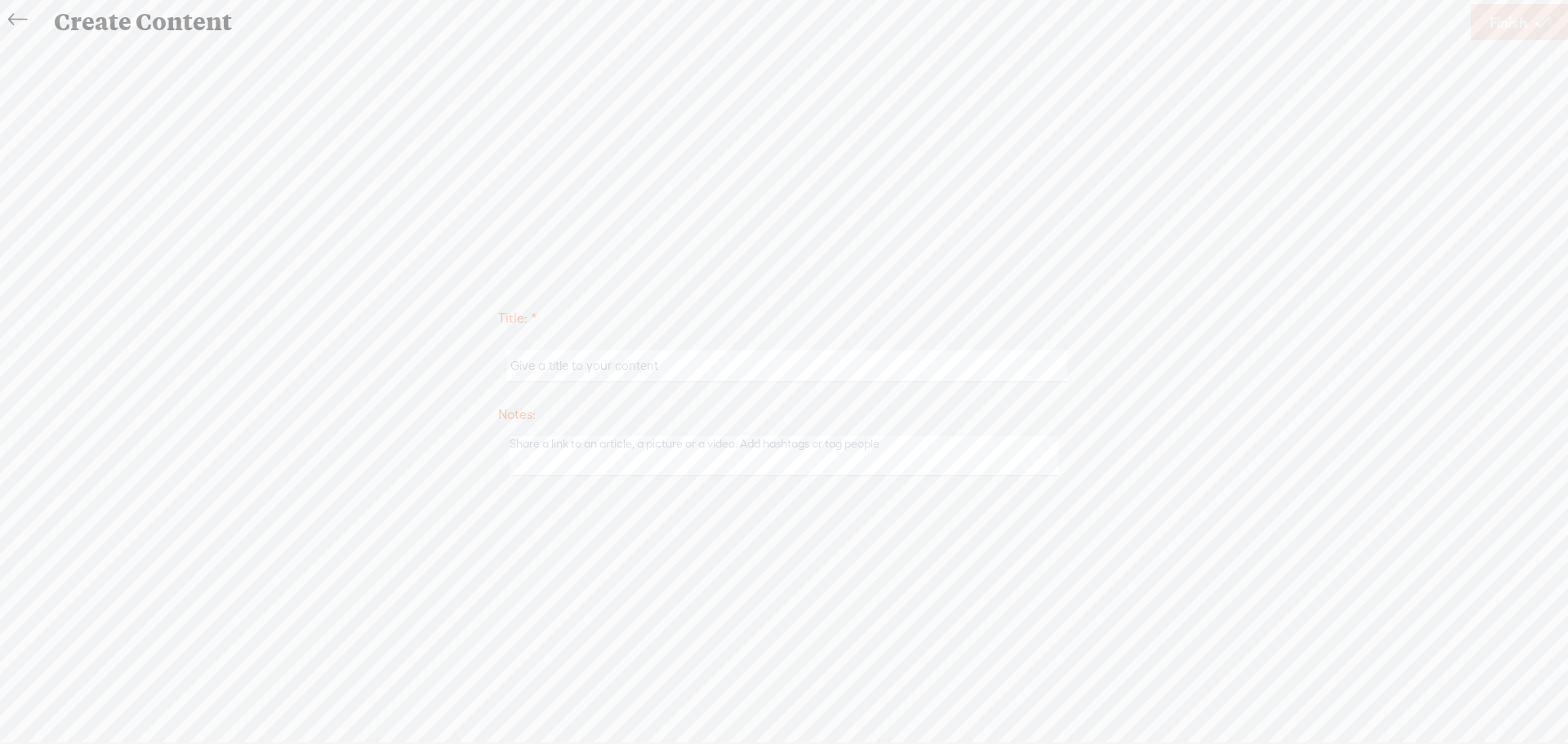
click at [14, 24] on icon at bounding box center [17, 20] width 19 height 37
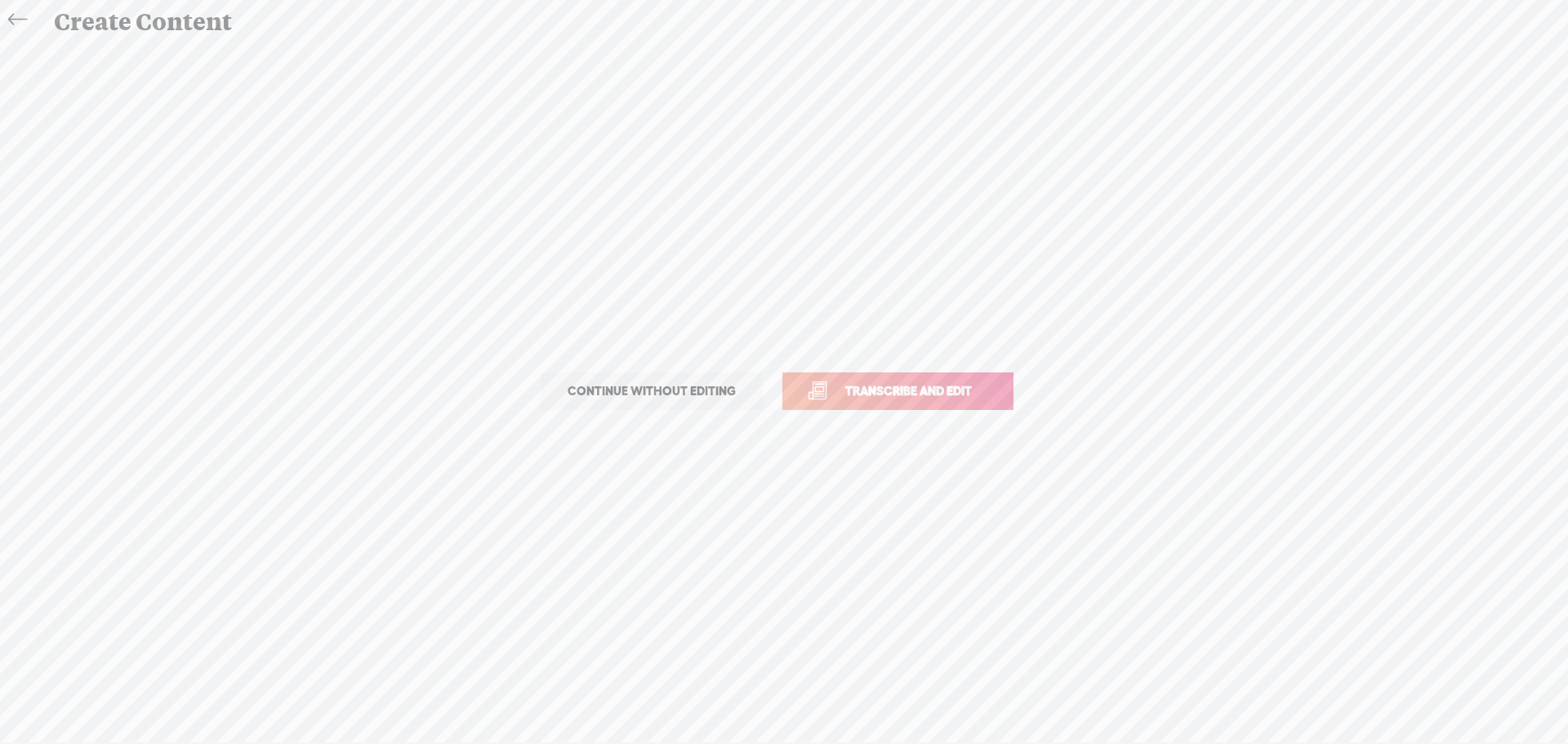
click at [14, 24] on icon at bounding box center [17, 20] width 19 height 37
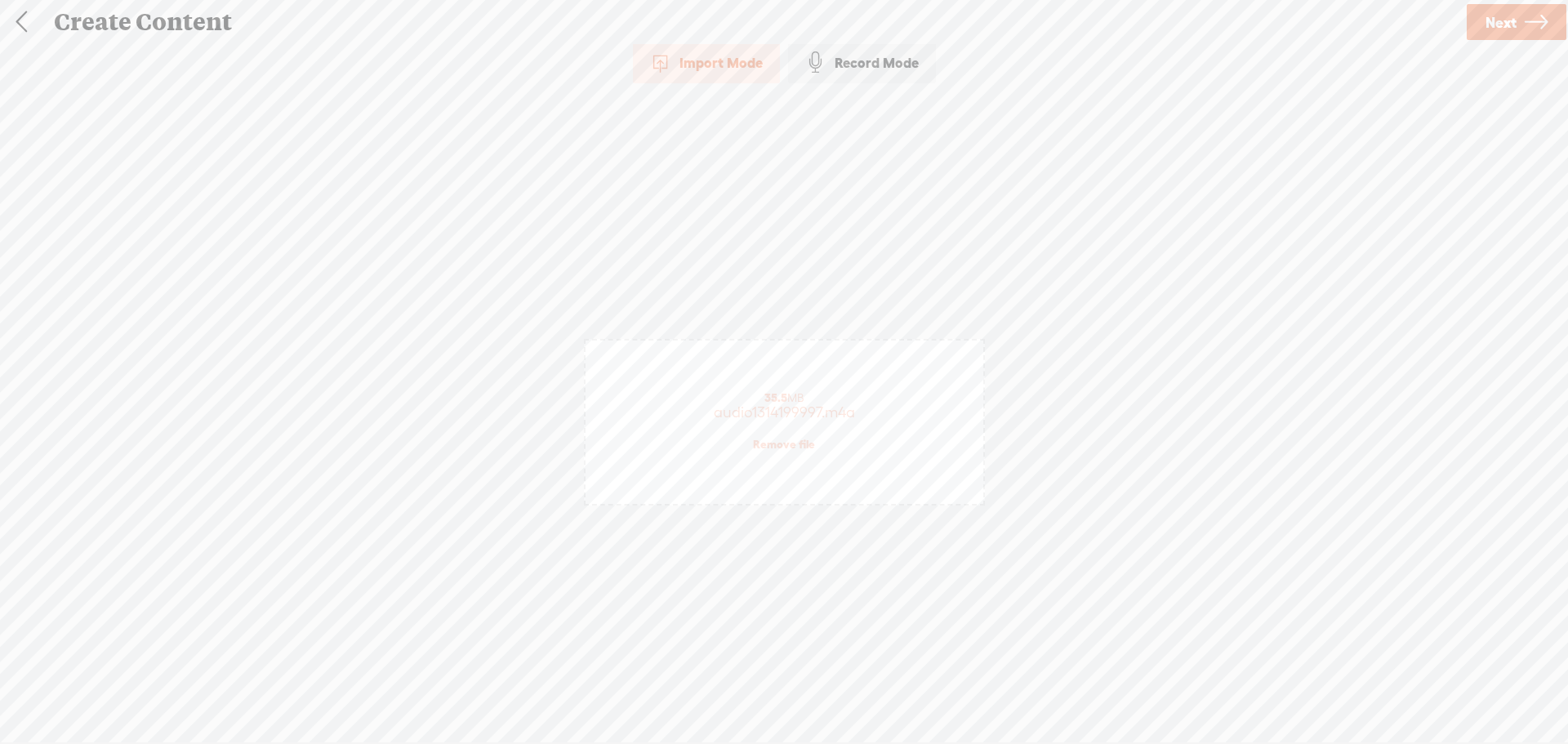
click at [14, 24] on link at bounding box center [21, 22] width 41 height 43
click at [616, 122] on input "text" at bounding box center [787, 122] width 397 height 32
paste input "VY5W-XYTD-EQ5W-FHKR-0723"
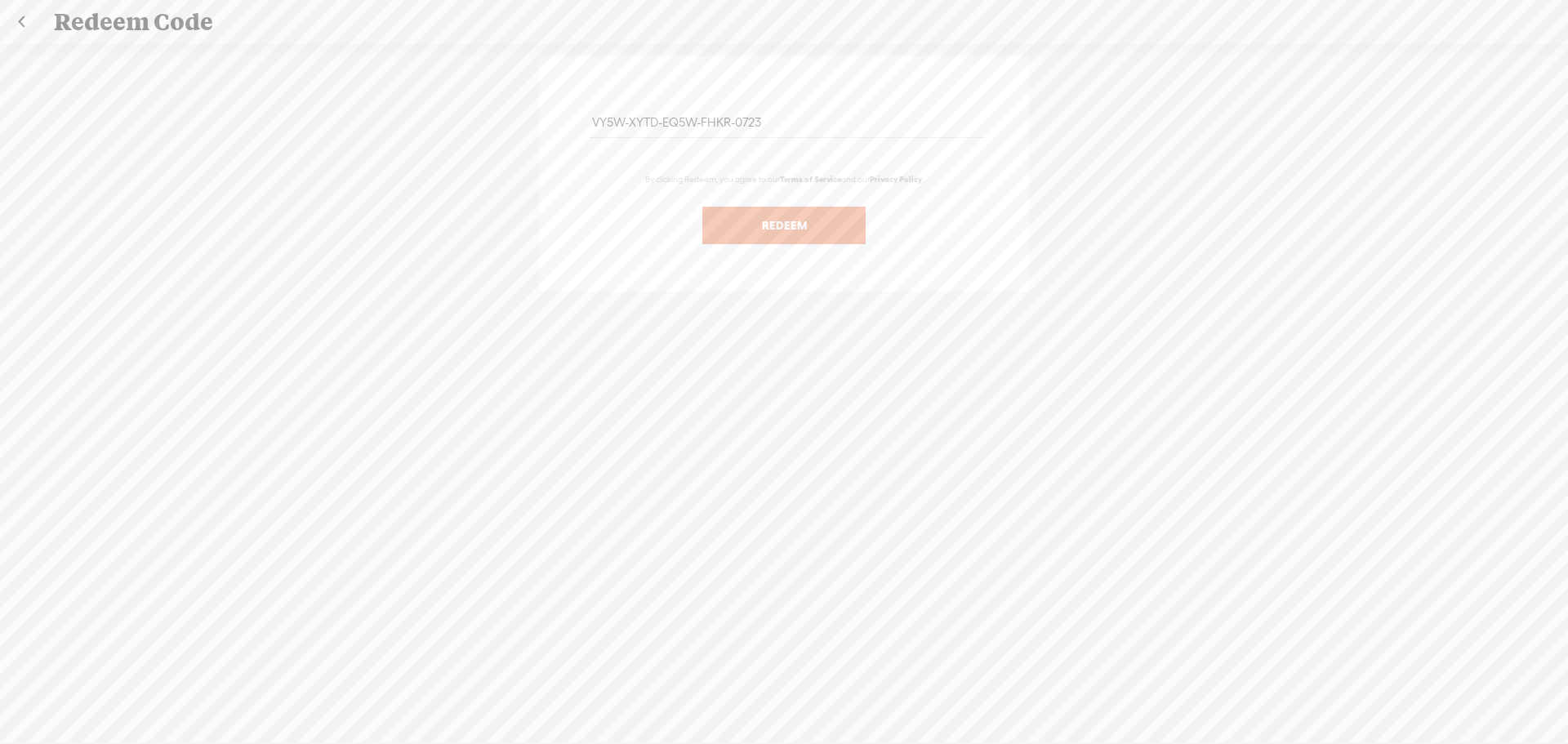
type input "VY5W-XYTD-EQ5W-FHKR-0723"
click at [783, 218] on button "Redeem" at bounding box center [784, 225] width 163 height 37
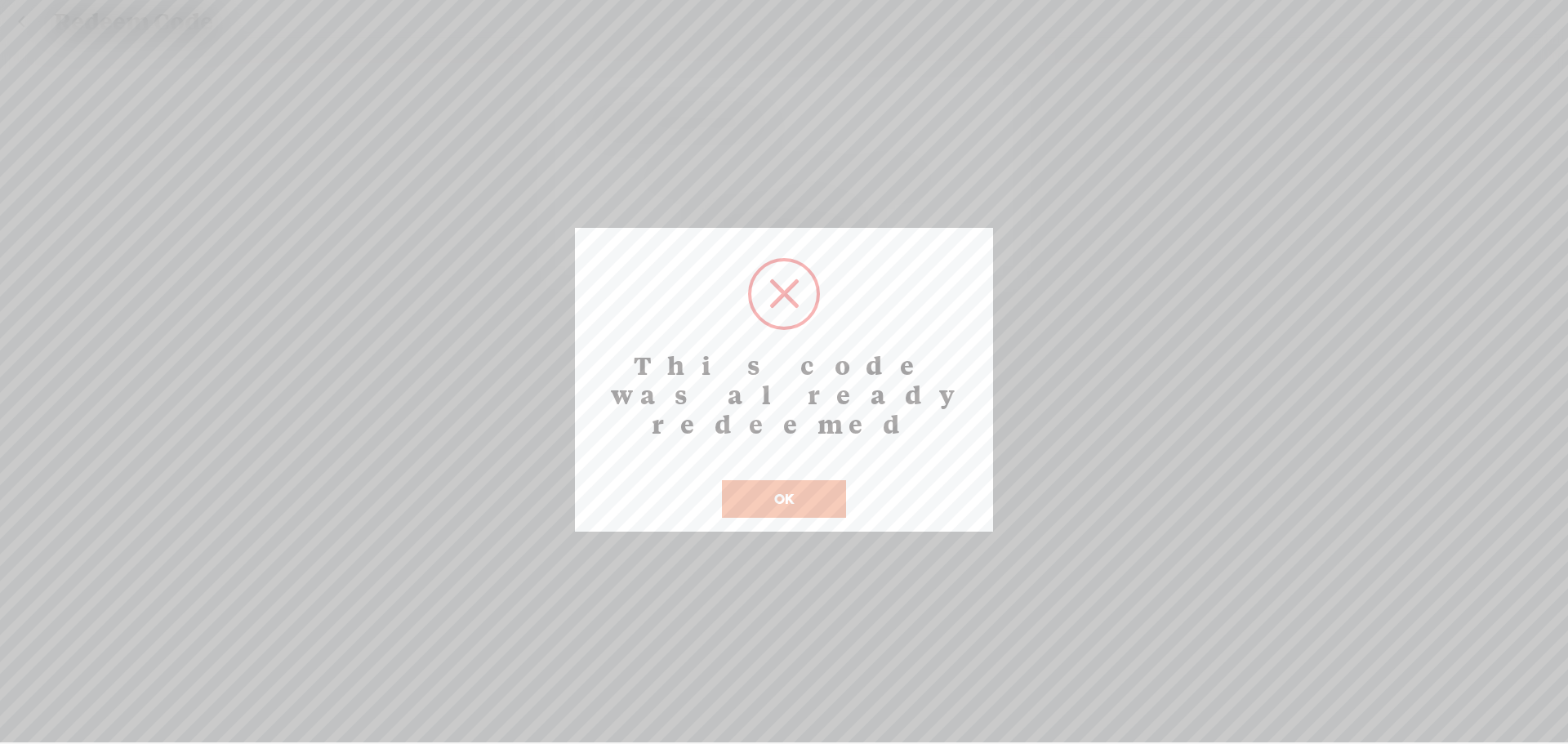
click at [765, 480] on button "OK" at bounding box center [784, 498] width 124 height 37
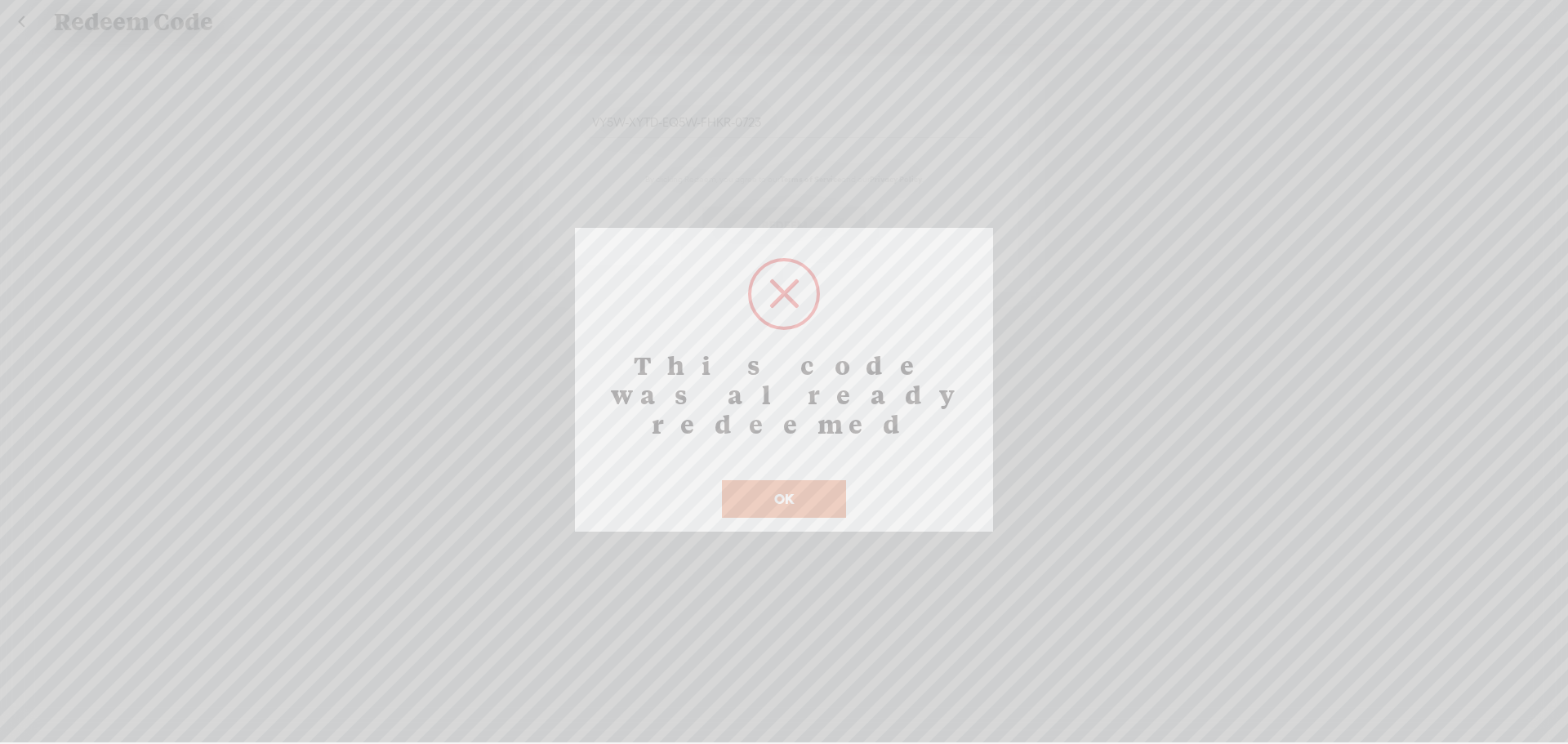
drag, startPoint x: 765, startPoint y: 460, endPoint x: 781, endPoint y: 442, distance: 24.1
click at [765, 458] on body "You have 50 minutes of transcription remaining. Upgrade to increase your limit …" at bounding box center [784, 371] width 1568 height 742
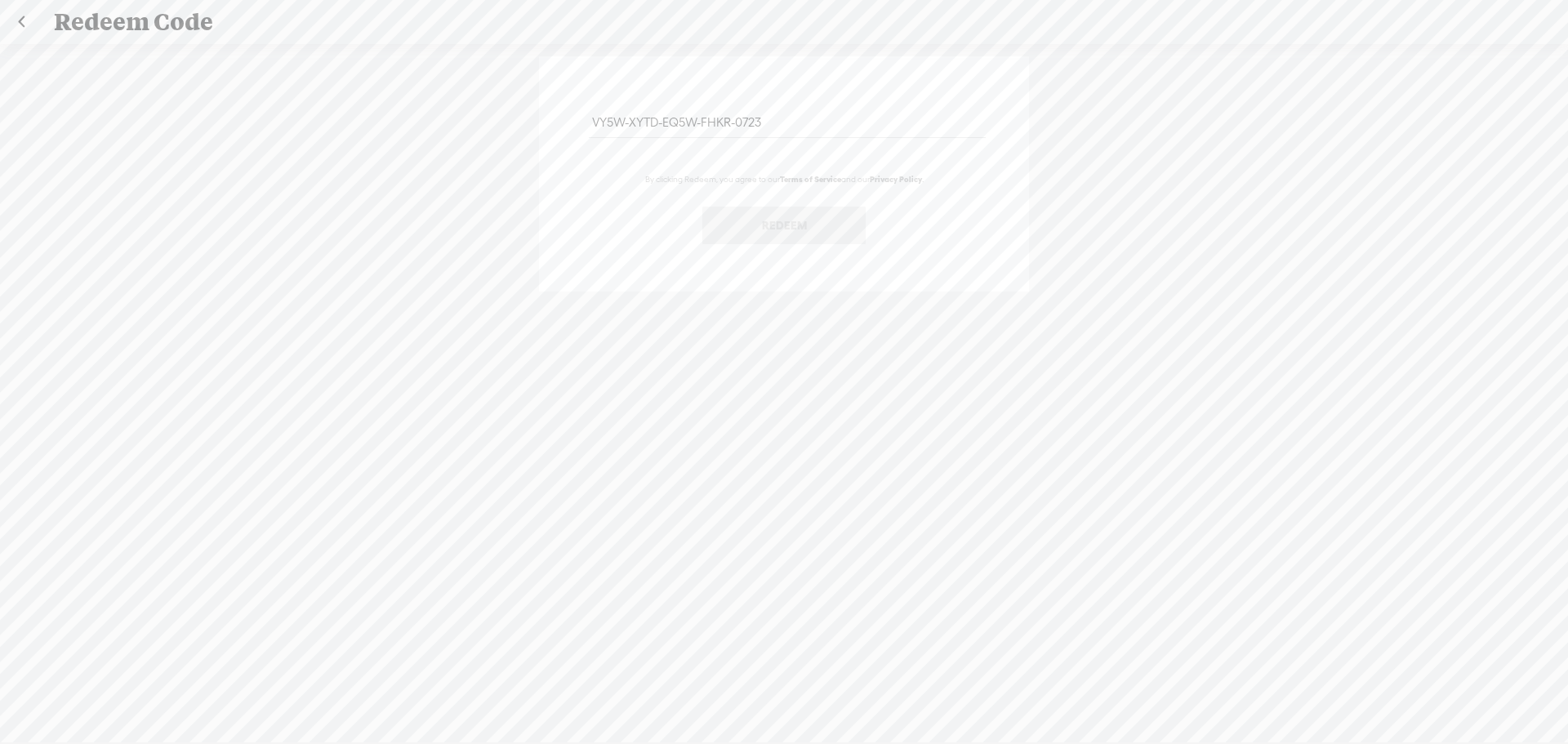
click at [22, 17] on link at bounding box center [21, 22] width 41 height 43
